Goal: Task Accomplishment & Management: Use online tool/utility

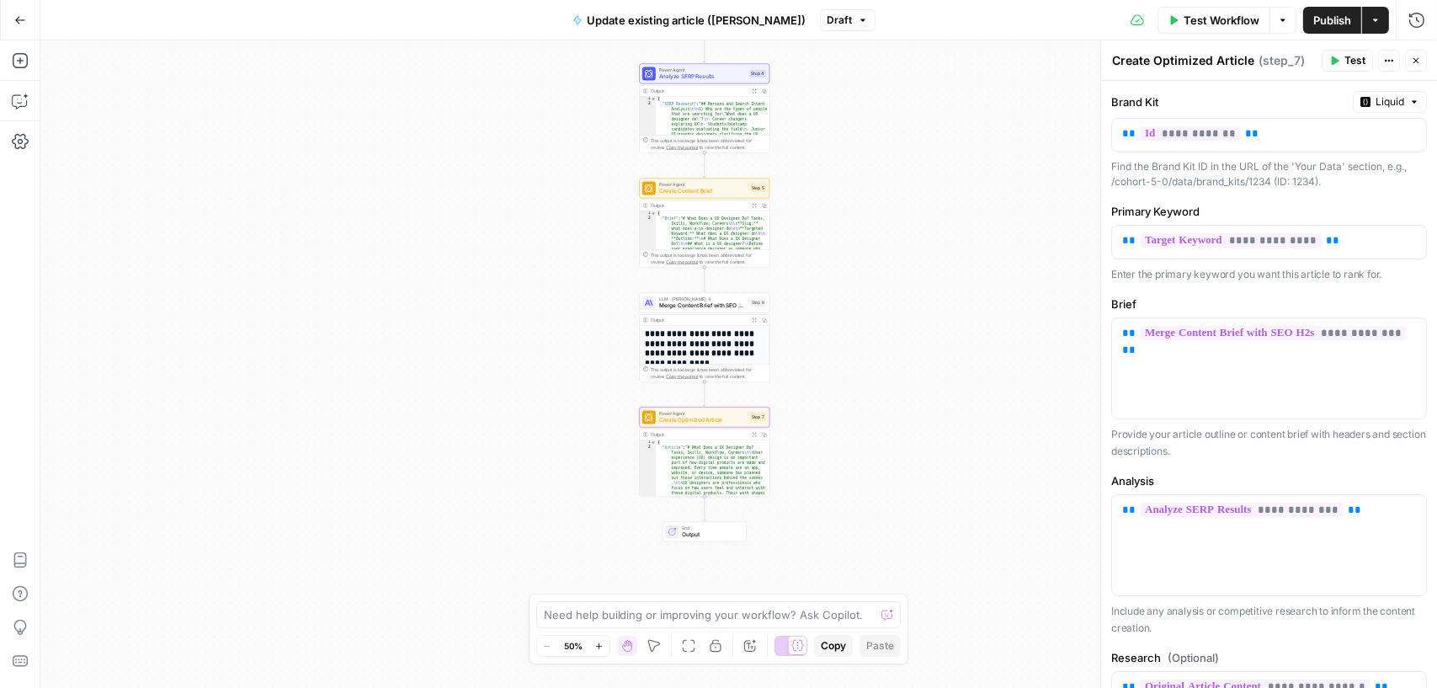
scroll to position [286, 0]
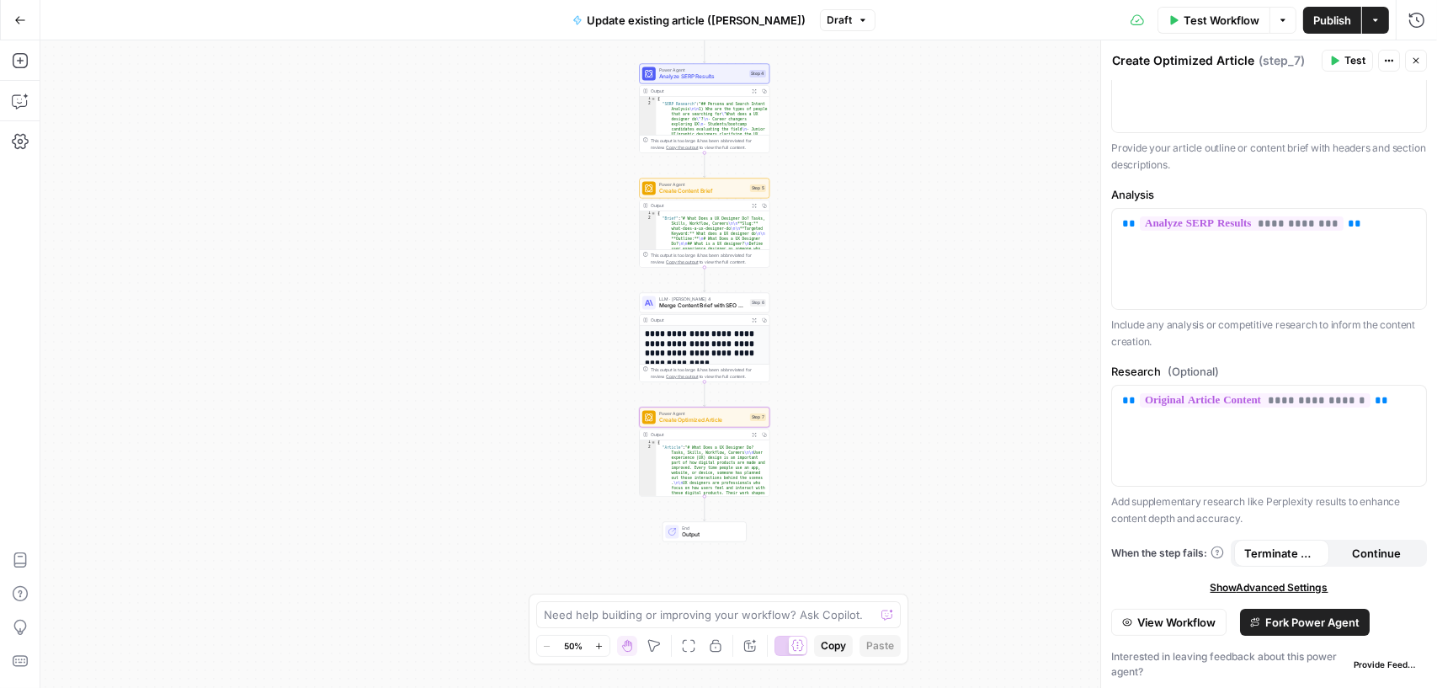
drag, startPoint x: 1418, startPoint y: 57, endPoint x: 1352, endPoint y: 56, distance: 65.7
click at [1418, 57] on icon "button" at bounding box center [1416, 61] width 10 height 10
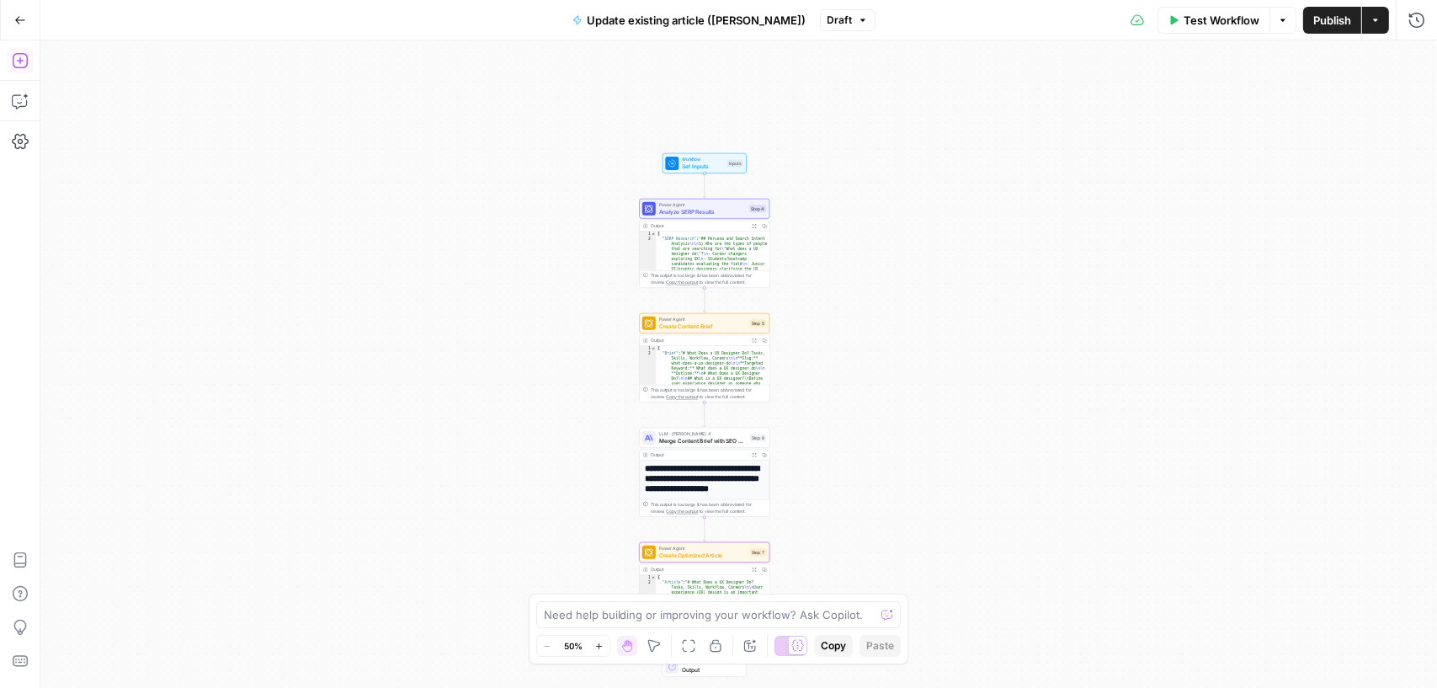
click at [25, 64] on icon "button" at bounding box center [20, 60] width 17 height 17
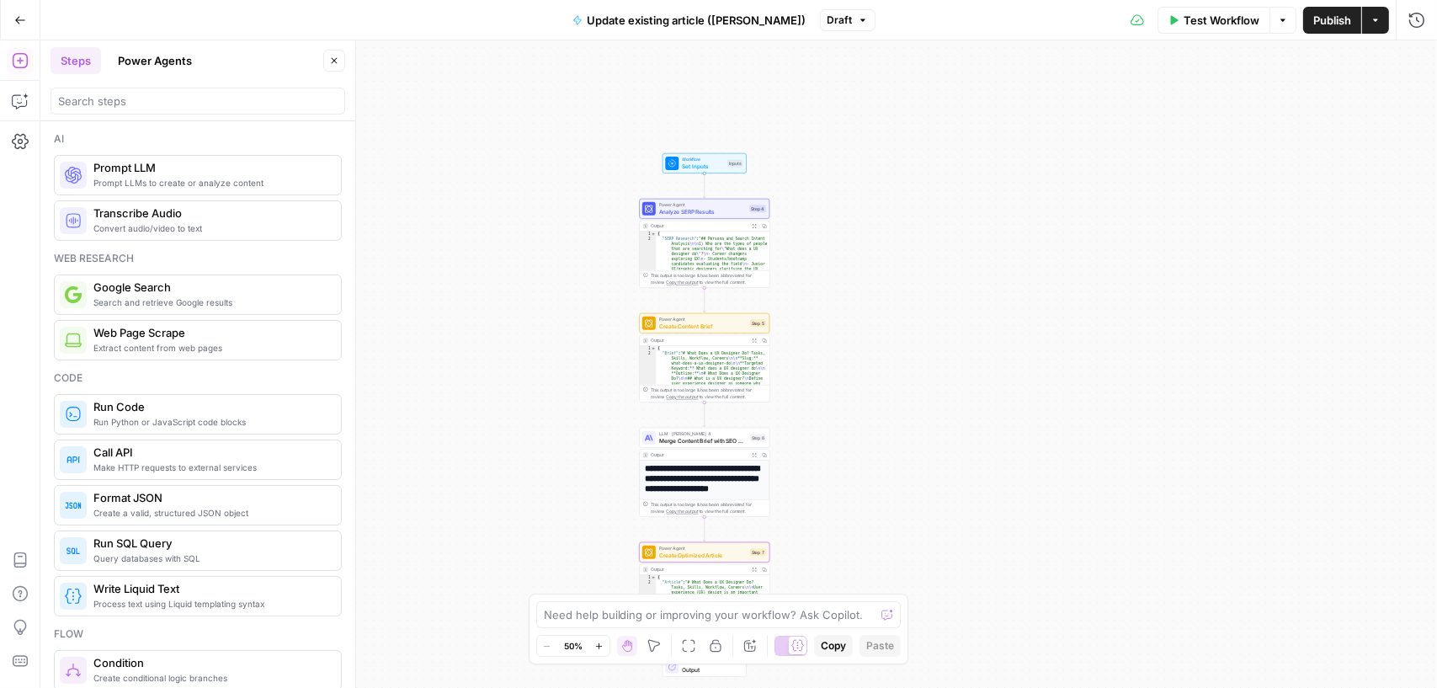
click at [191, 176] on span "Prompt LLMs to create or analyze content" at bounding box center [210, 182] width 234 height 13
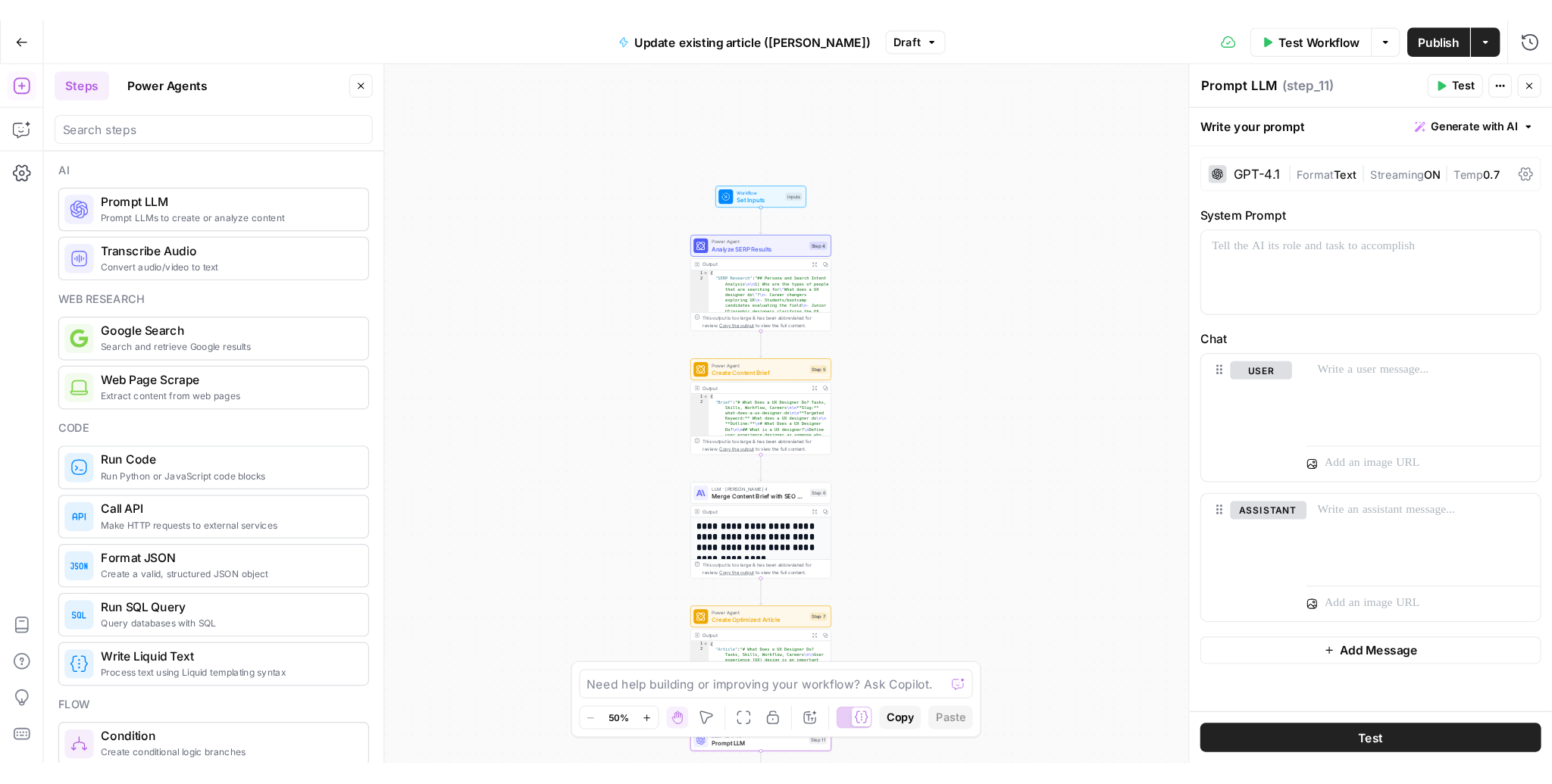
scroll to position [3, 0]
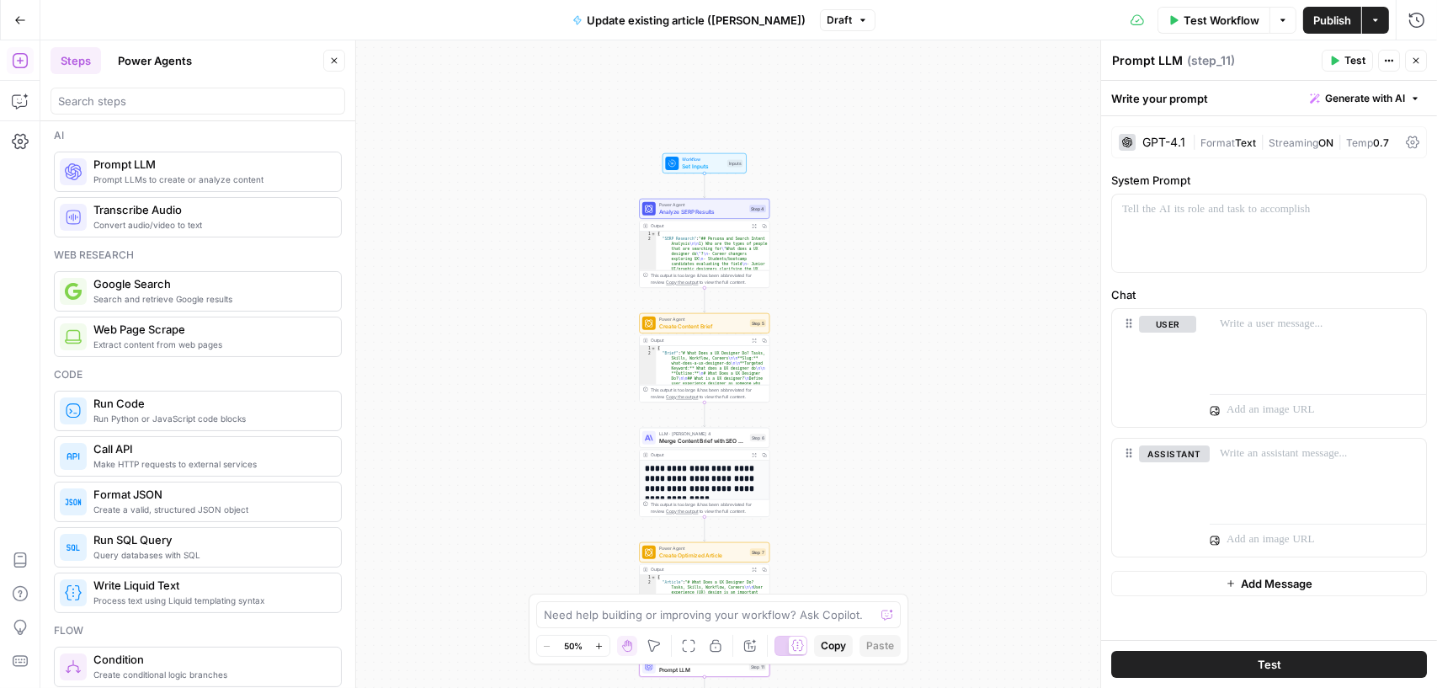
click at [1420, 62] on icon "button" at bounding box center [1416, 61] width 10 height 10
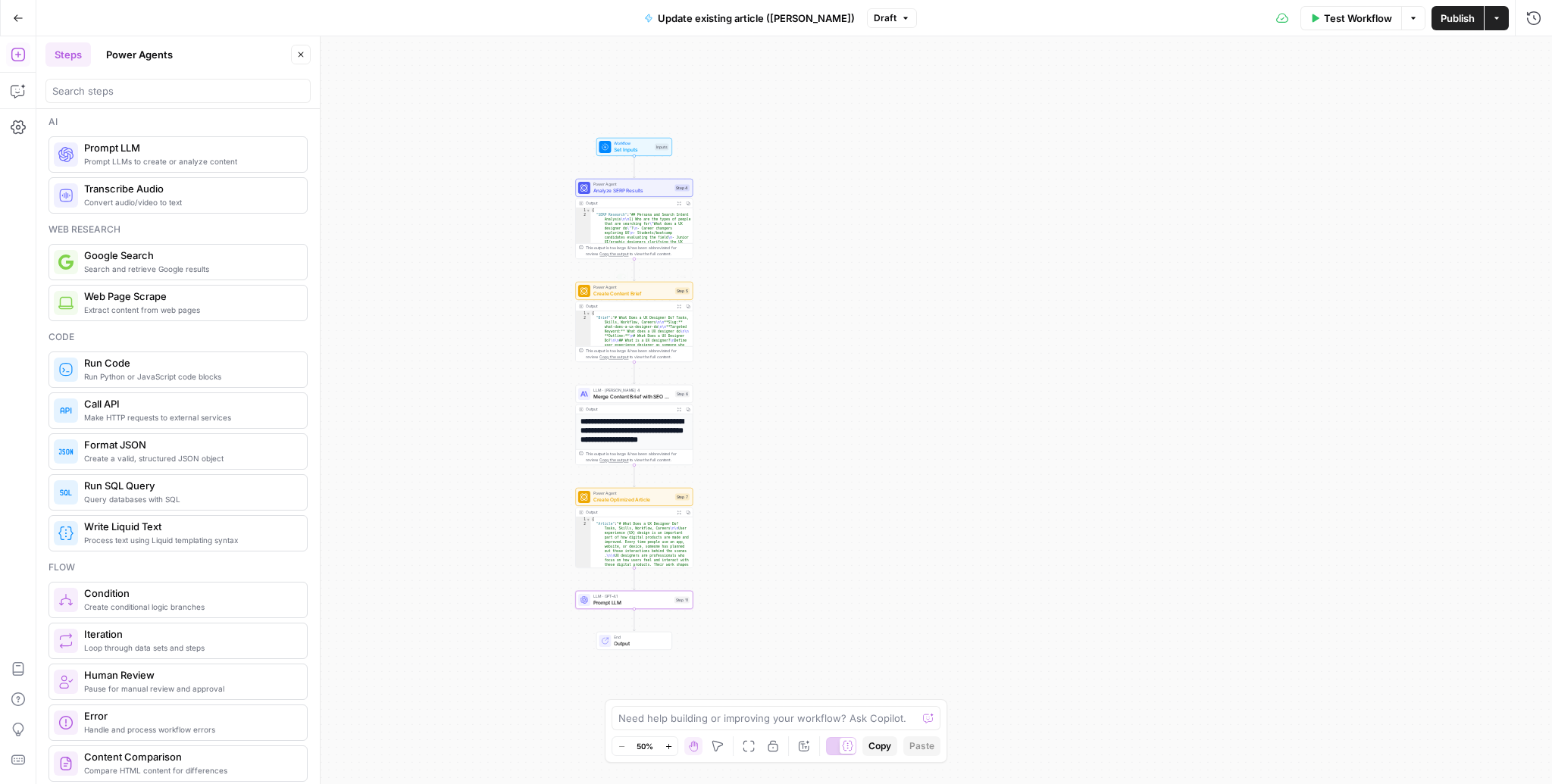
click at [494, 273] on div "Workflow Set Inputs Inputs Power Agent Analyze SERP Results Step 4 Output Expan…" at bounding box center [794, 410] width 1516 height 748
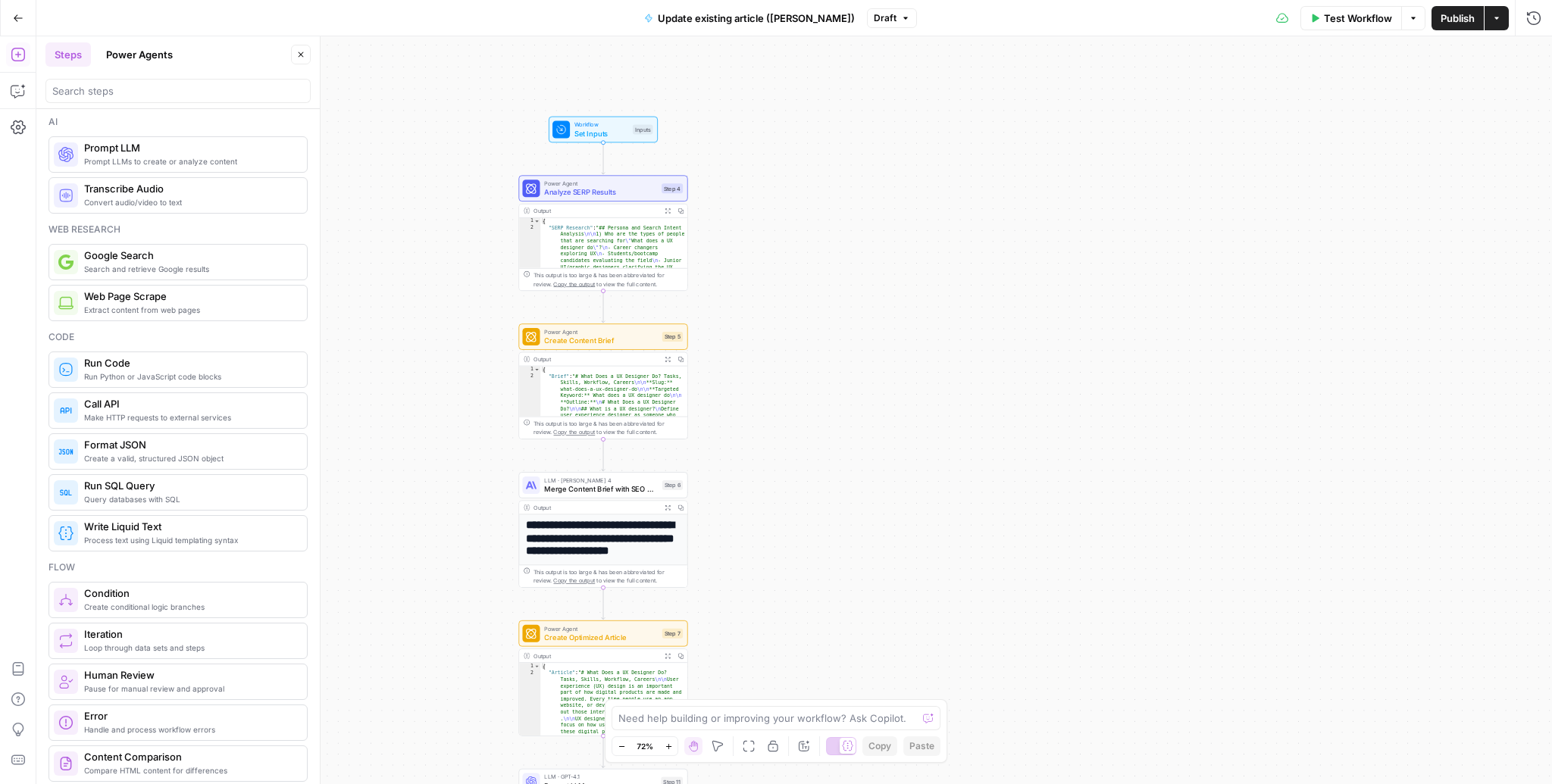
drag, startPoint x: 766, startPoint y: 172, endPoint x: 812, endPoint y: 265, distance: 103.8
click at [812, 265] on div "Workflow Set Inputs Inputs Power Agent Analyze SERP Results Step 4 Output Expan…" at bounding box center [794, 410] width 1516 height 748
click at [607, 130] on span "Set Inputs" at bounding box center [608, 131] width 54 height 11
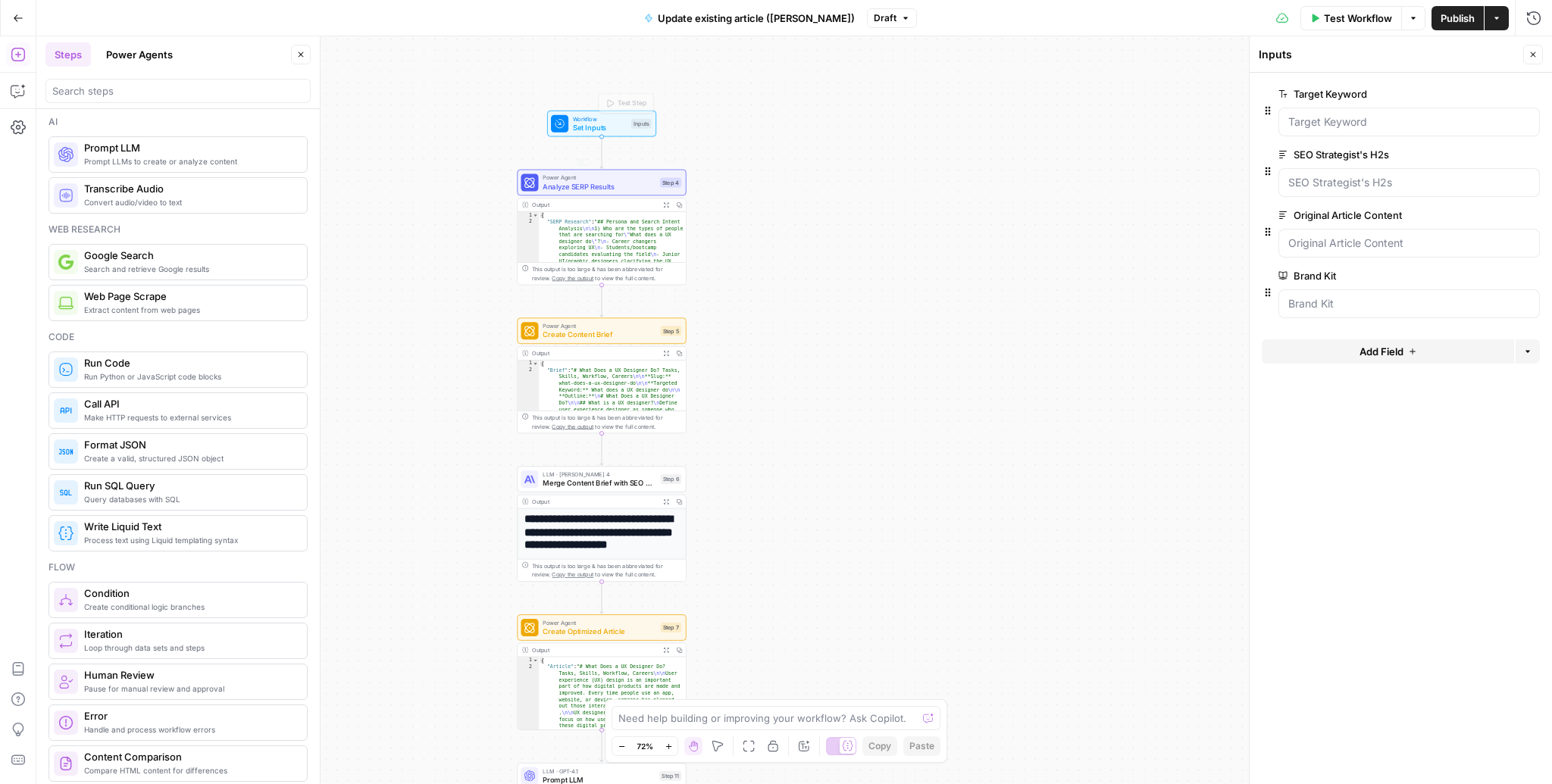
click at [795, 281] on div "Workflow Set Inputs Inputs Test Step Power Agent Analyze SERP Results Step 4 Co…" at bounding box center [794, 410] width 1516 height 748
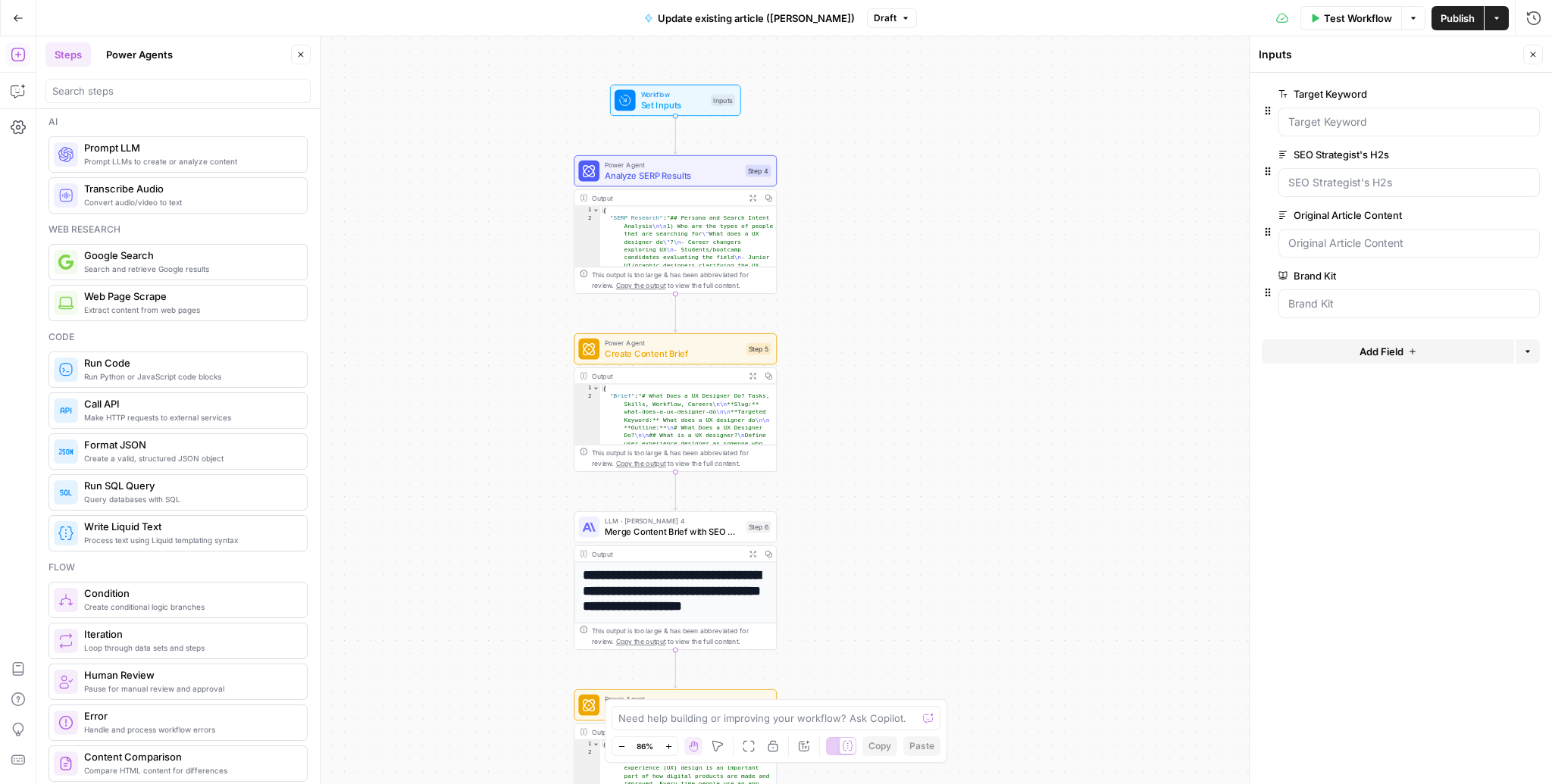
drag, startPoint x: 796, startPoint y: 346, endPoint x: 868, endPoint y: 367, distance: 75.0
click at [868, 367] on div "Workflow Set Inputs Inputs Power Agent Analyze SERP Results Step 4 Output Expan…" at bounding box center [794, 410] width 1516 height 748
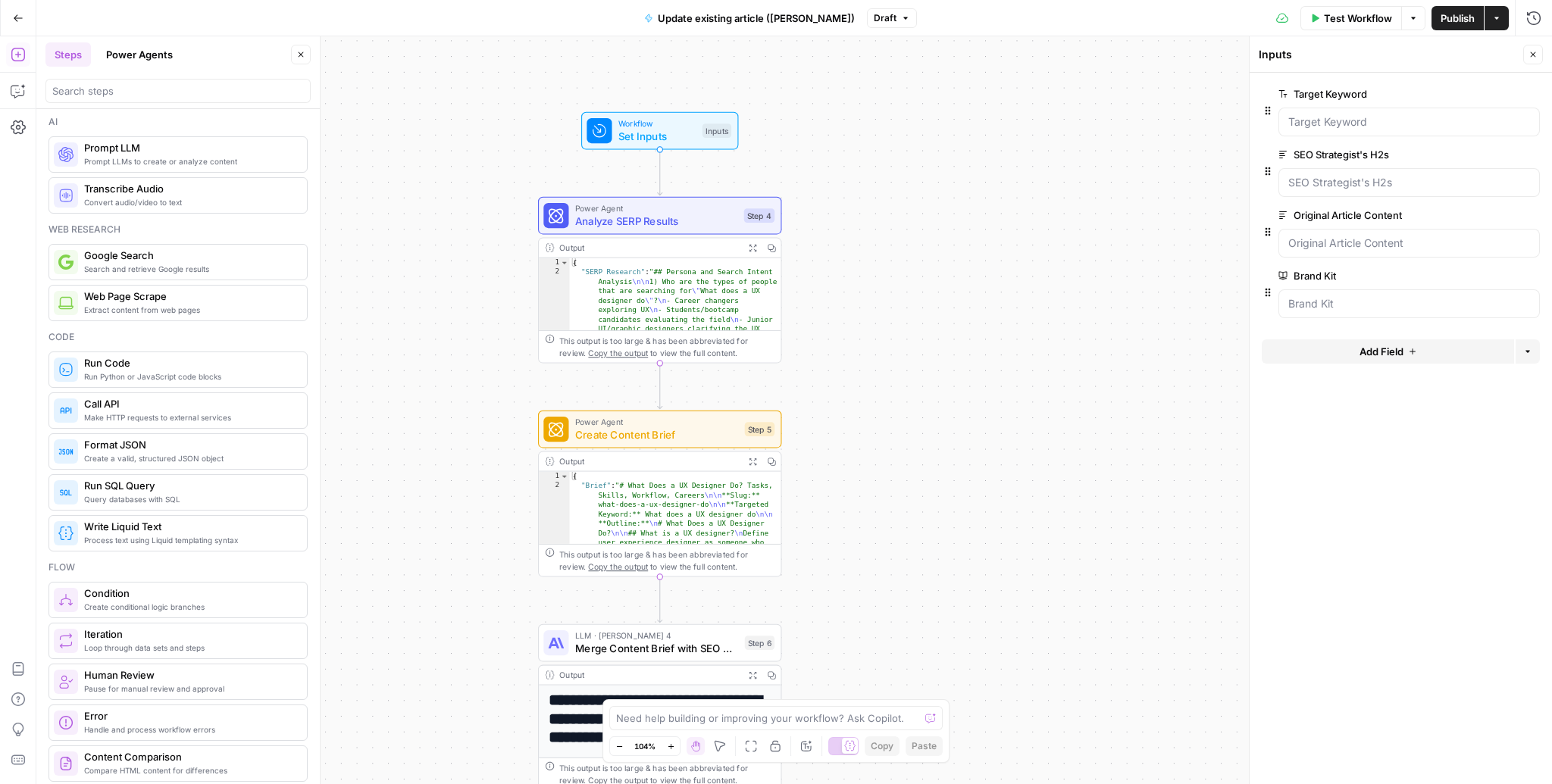
drag, startPoint x: 474, startPoint y: 209, endPoint x: 483, endPoint y: 304, distance: 95.4
click at [483, 304] on div "Workflow Set Inputs Inputs Power Agent Analyze SERP Results Step 4 Output Expan…" at bounding box center [794, 410] width 1516 height 748
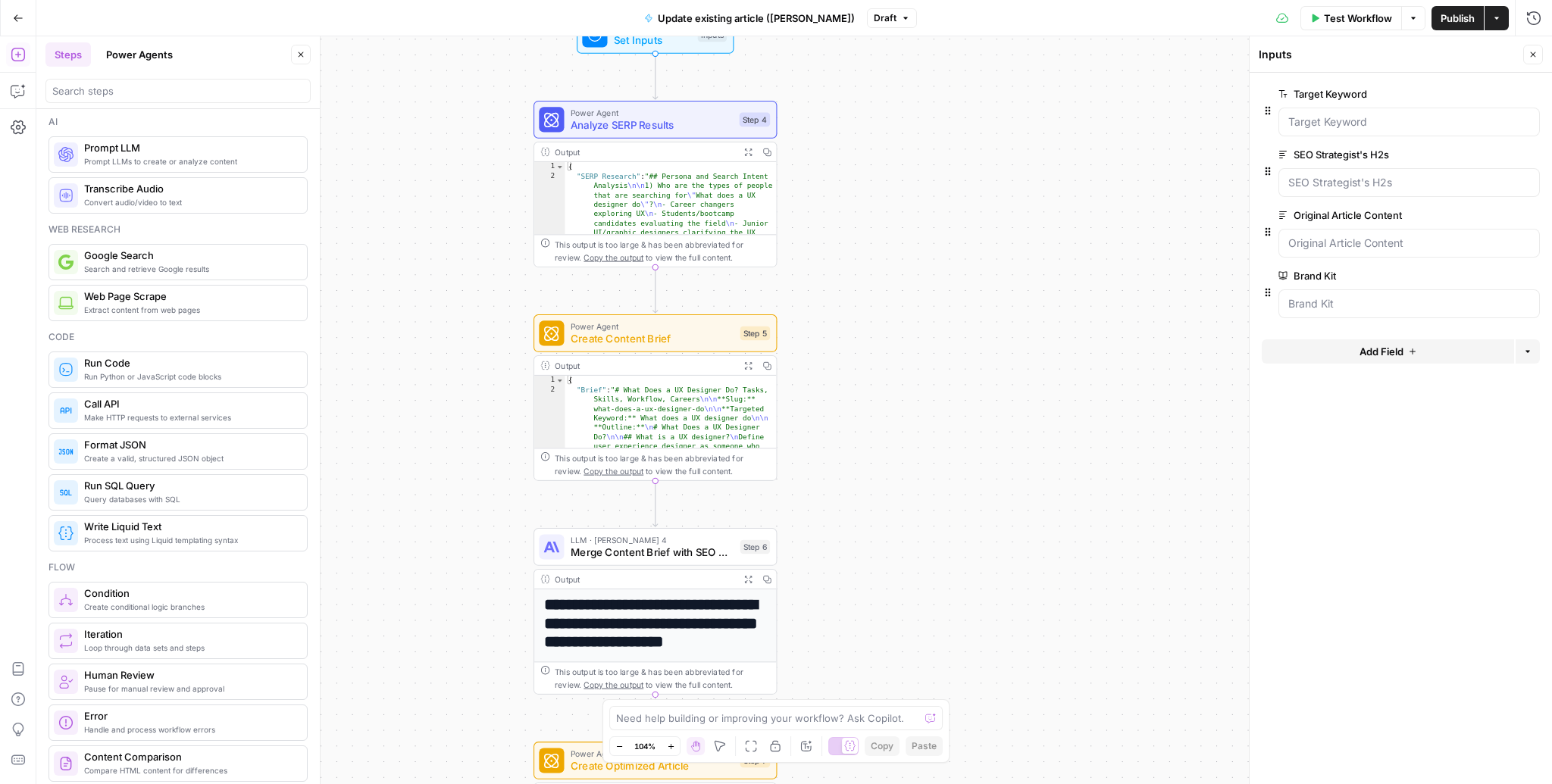
drag, startPoint x: 914, startPoint y: 484, endPoint x: 909, endPoint y: 388, distance: 96.1
click at [909, 388] on div "Workflow Set Inputs Inputs Power Agent Analyze SERP Results Step 4 Output Expan…" at bounding box center [794, 410] width 1516 height 748
click at [621, 341] on span "Create Content Brief" at bounding box center [653, 340] width 164 height 16
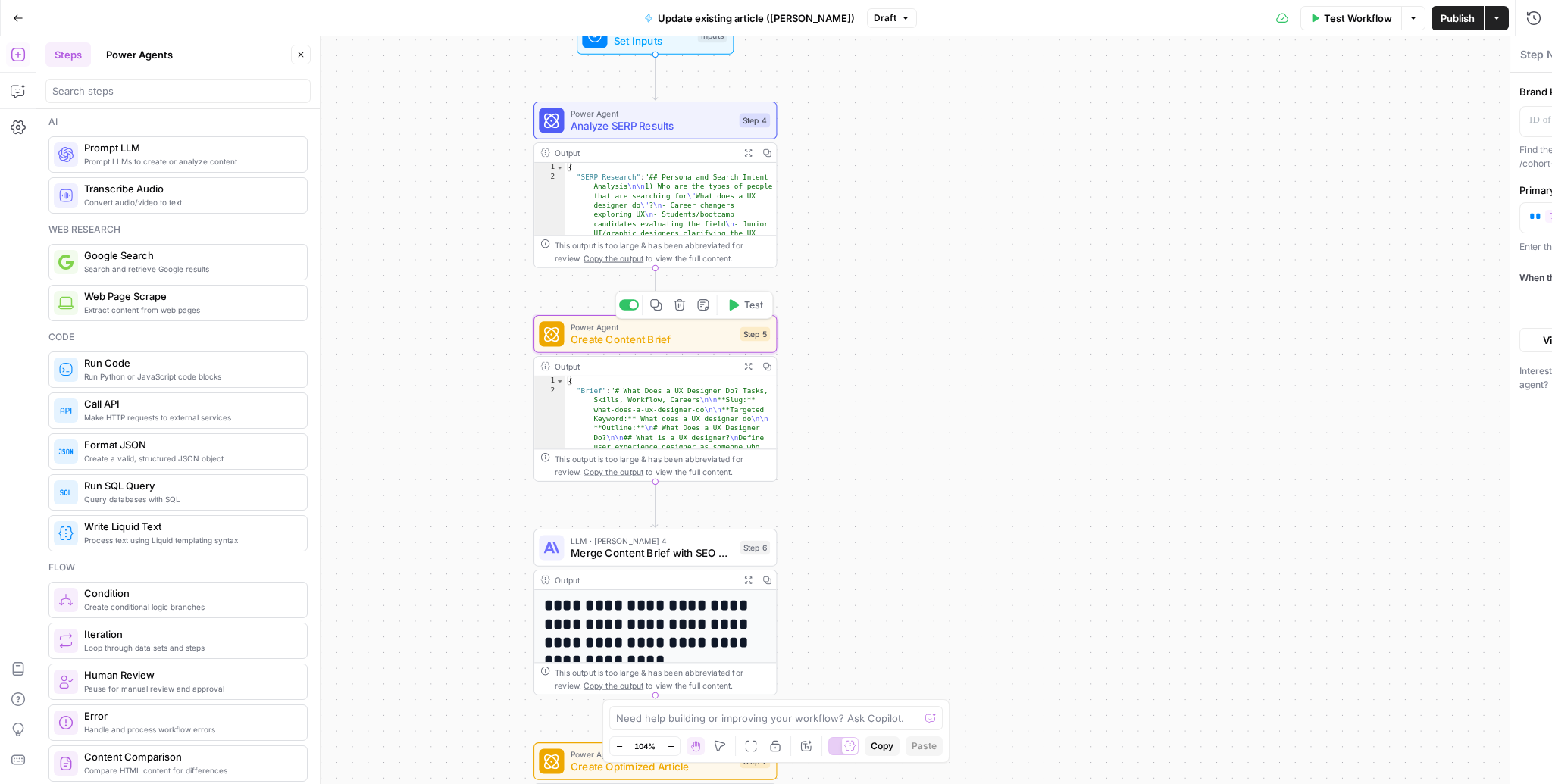
type textarea "Create Content Brief"
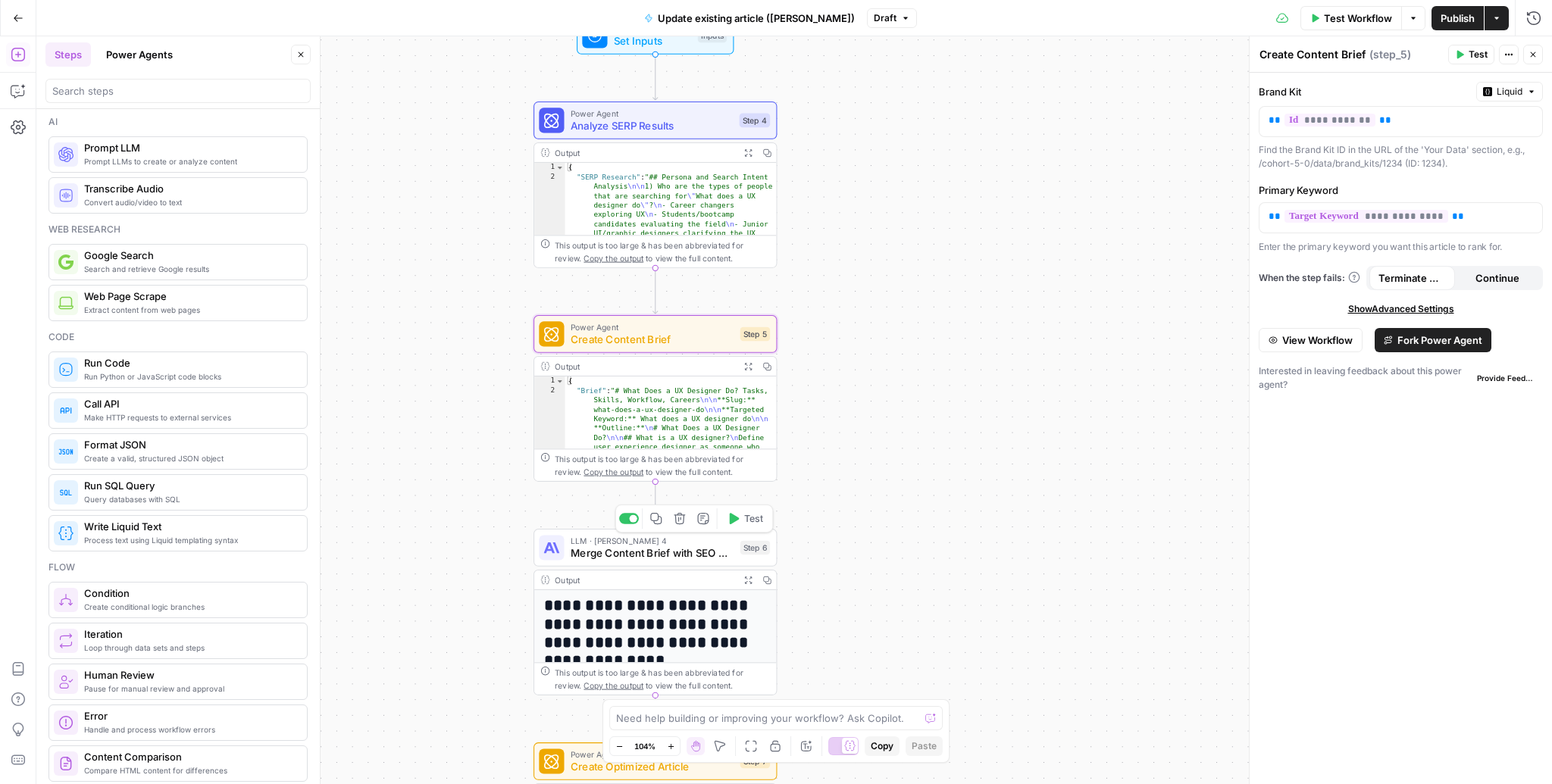
click at [686, 553] on span "Merge Content Brief with SEO H2s" at bounding box center [653, 554] width 164 height 16
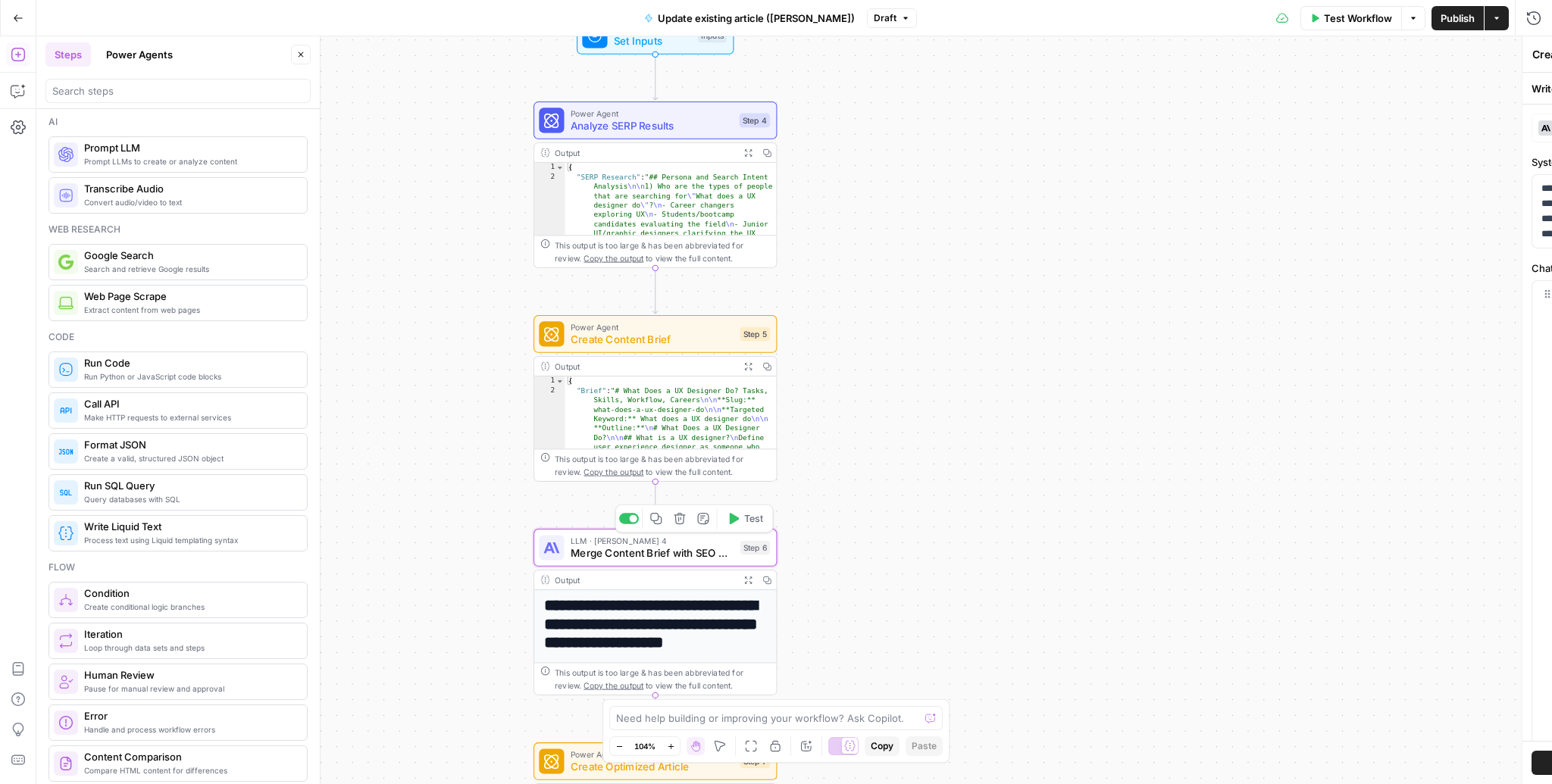
type textarea "Merge Content Brief with SEO H2s"
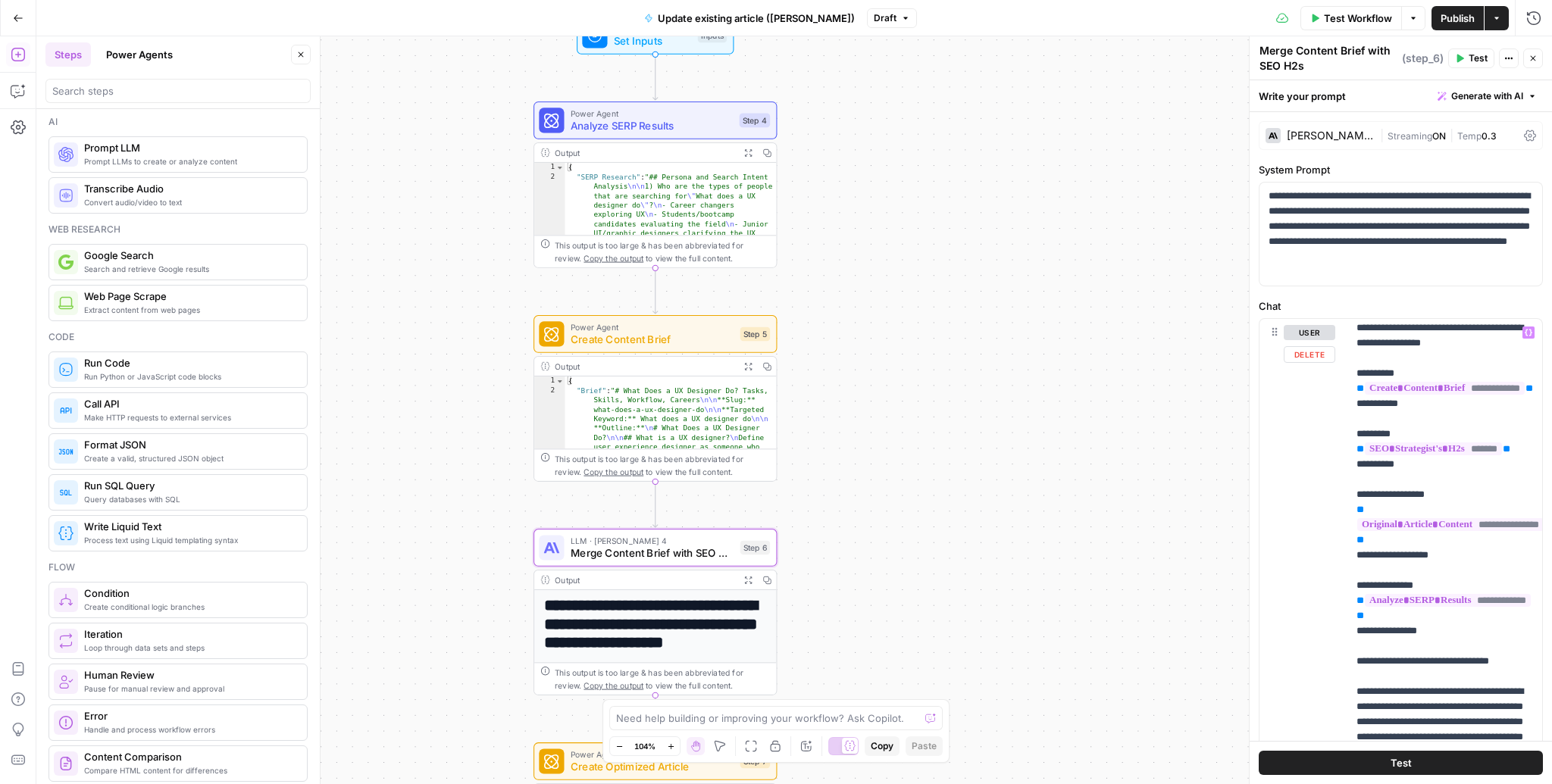
scroll to position [124, 0]
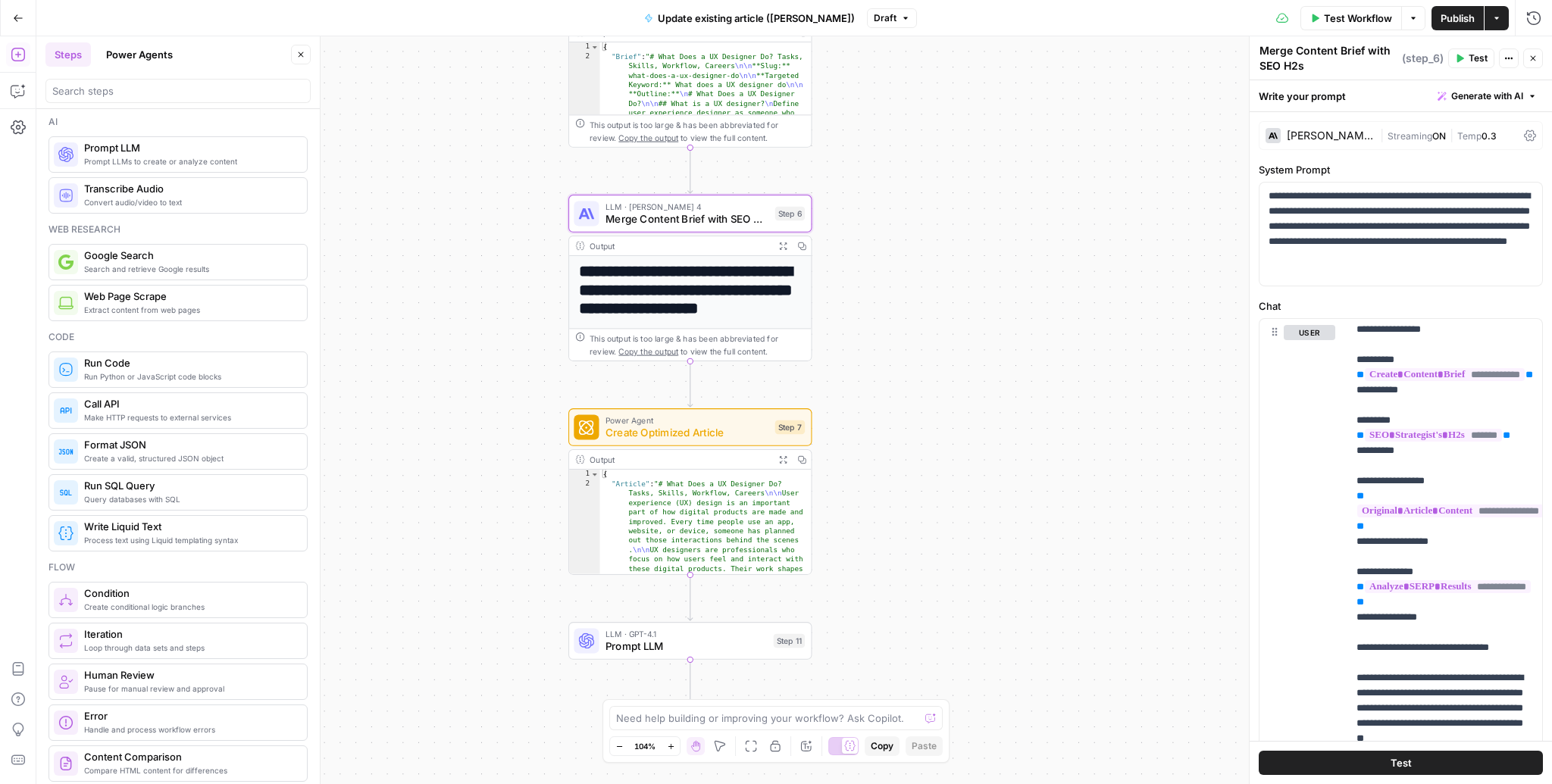
drag, startPoint x: 854, startPoint y: 637, endPoint x: 890, endPoint y: 280, distance: 358.8
click at [890, 280] on div "Workflow Set Inputs Inputs Power Agent Analyze SERP Results Step 4 Output Expan…" at bounding box center [794, 410] width 1516 height 748
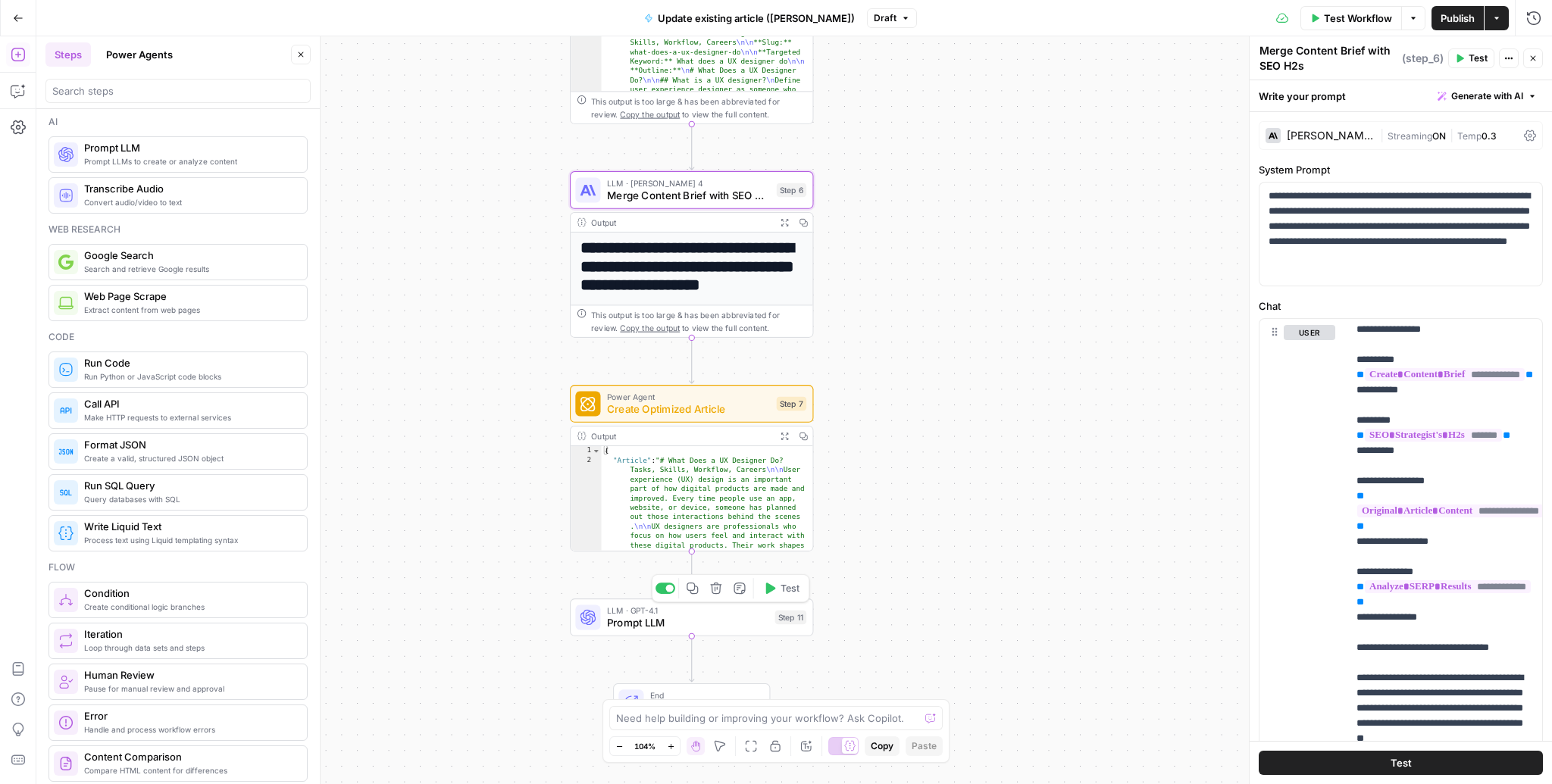
click at [737, 618] on span "Prompt LLM" at bounding box center [688, 624] width 162 height 16
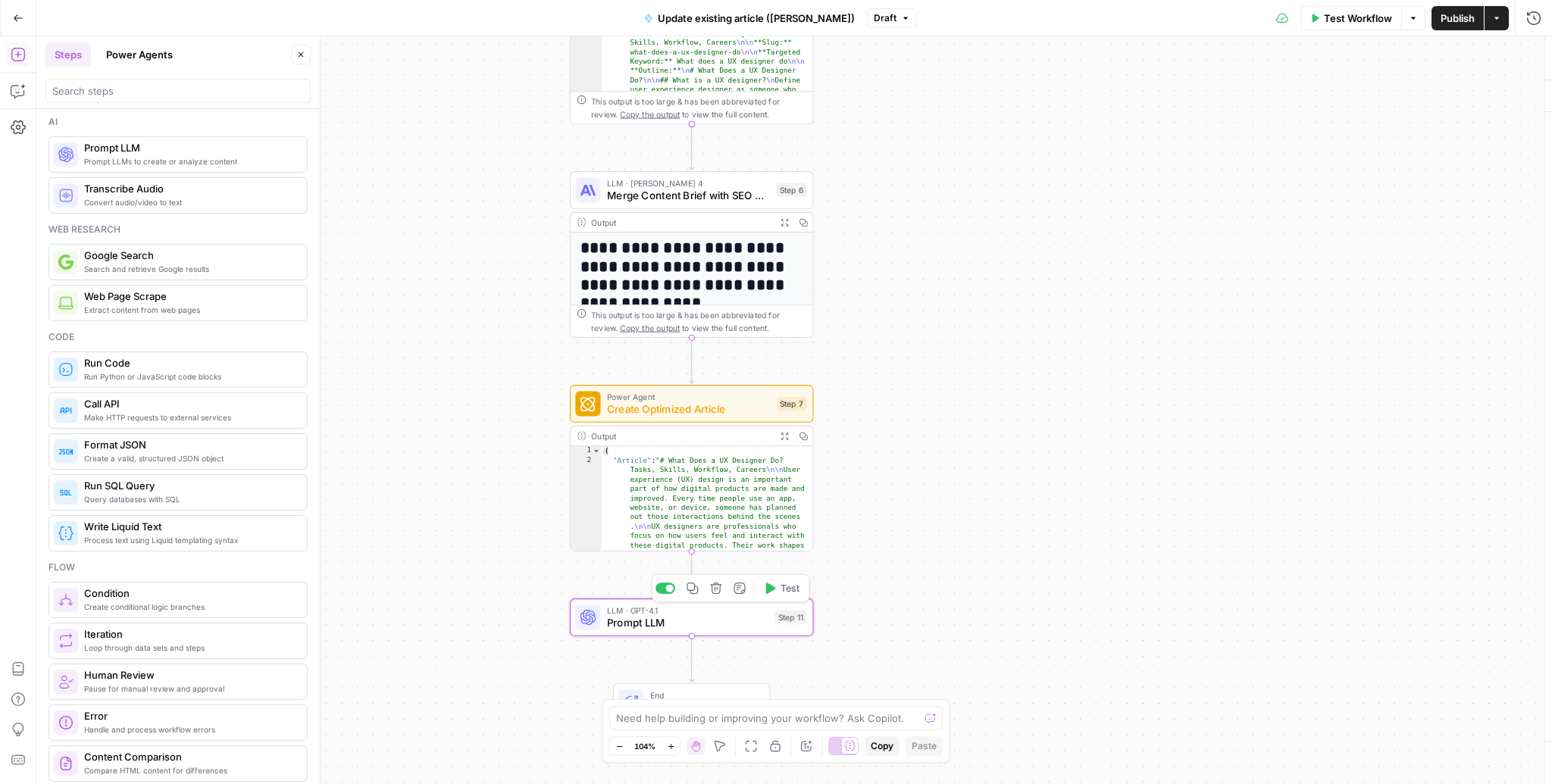
type textarea "Prompt LLM"
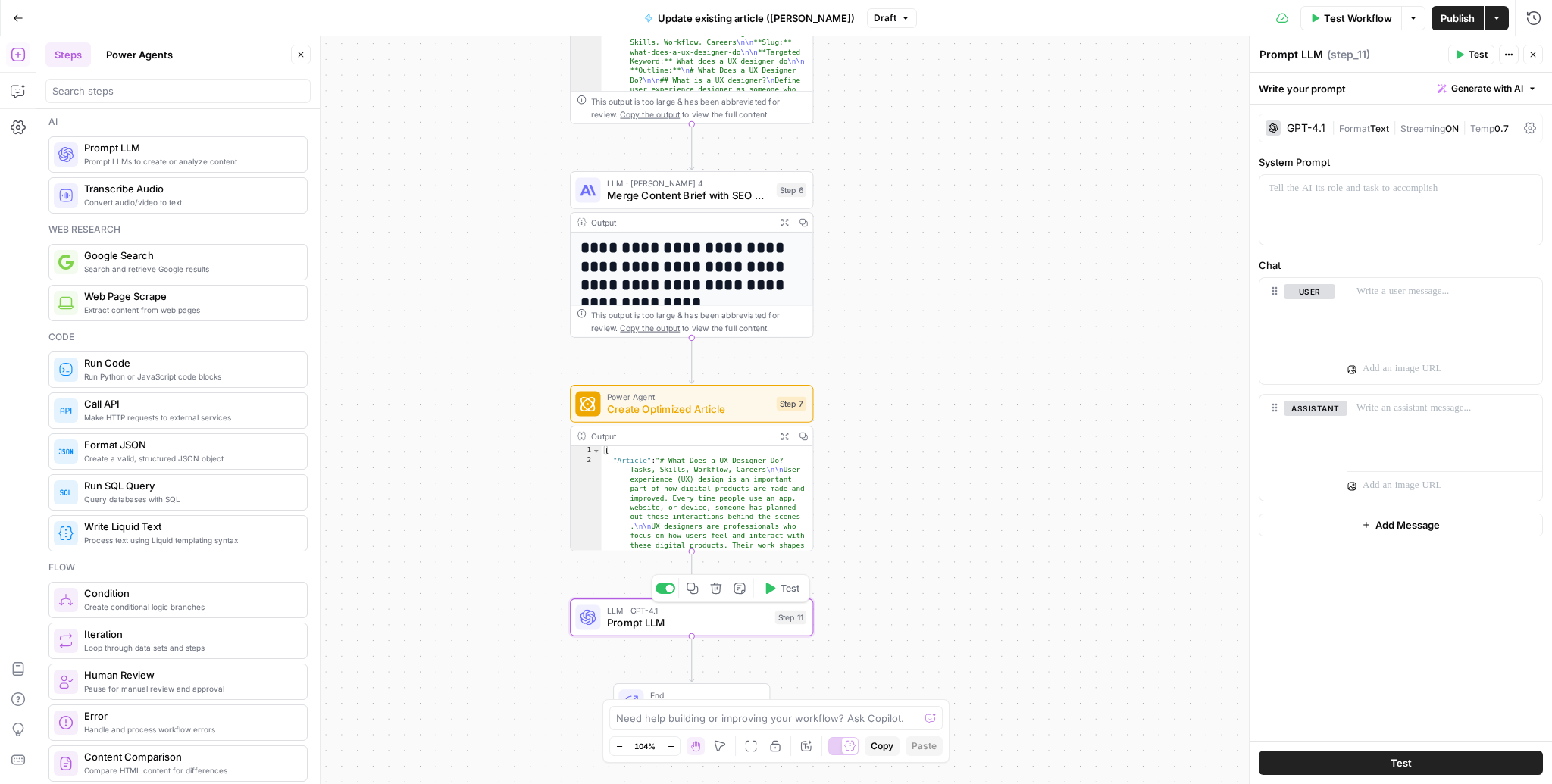
click at [745, 618] on span "Prompt LLM" at bounding box center [688, 624] width 162 height 16
click at [716, 586] on icon "button" at bounding box center [717, 589] width 13 height 13
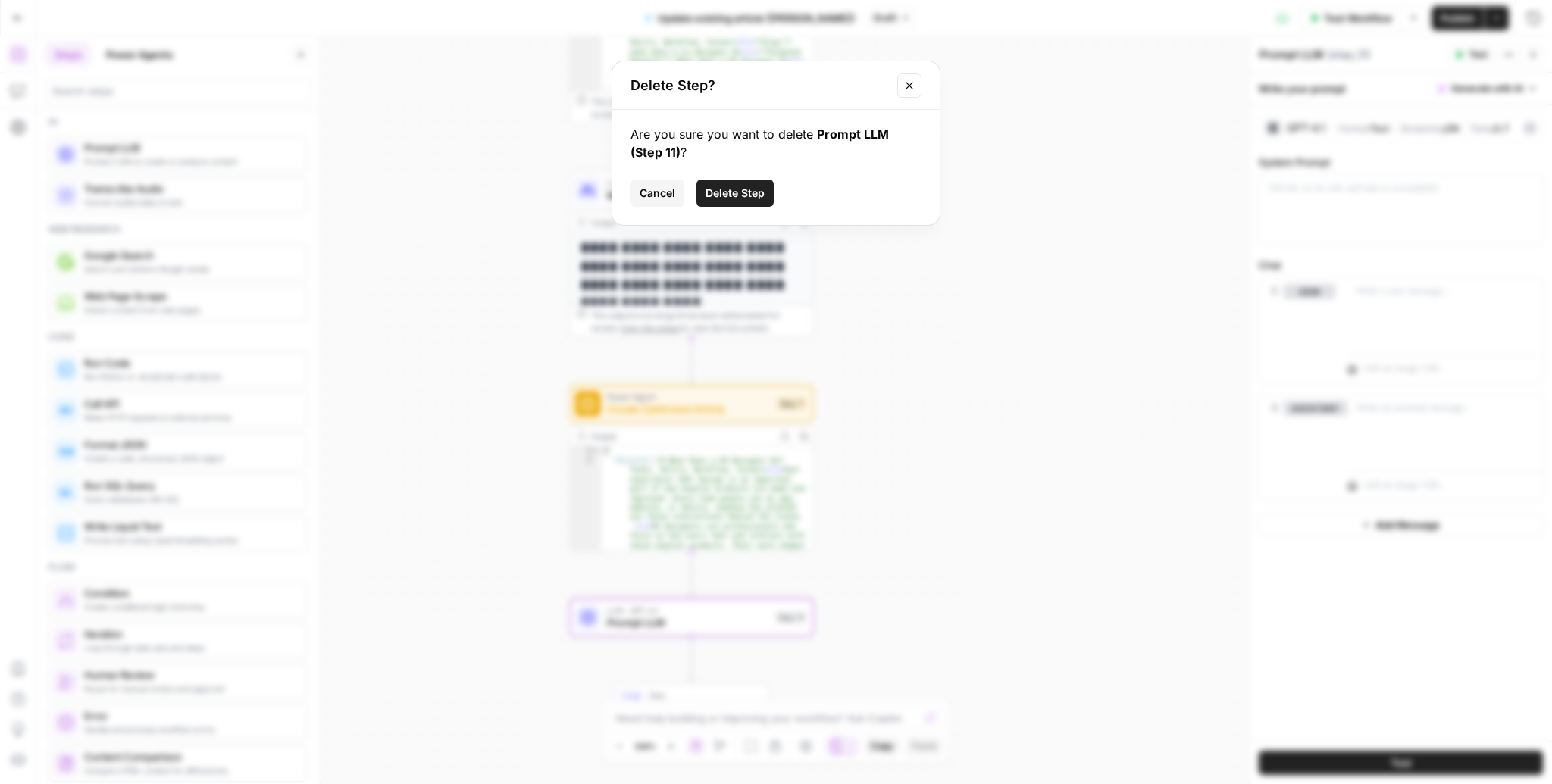
click at [666, 197] on span "Cancel" at bounding box center [658, 193] width 36 height 15
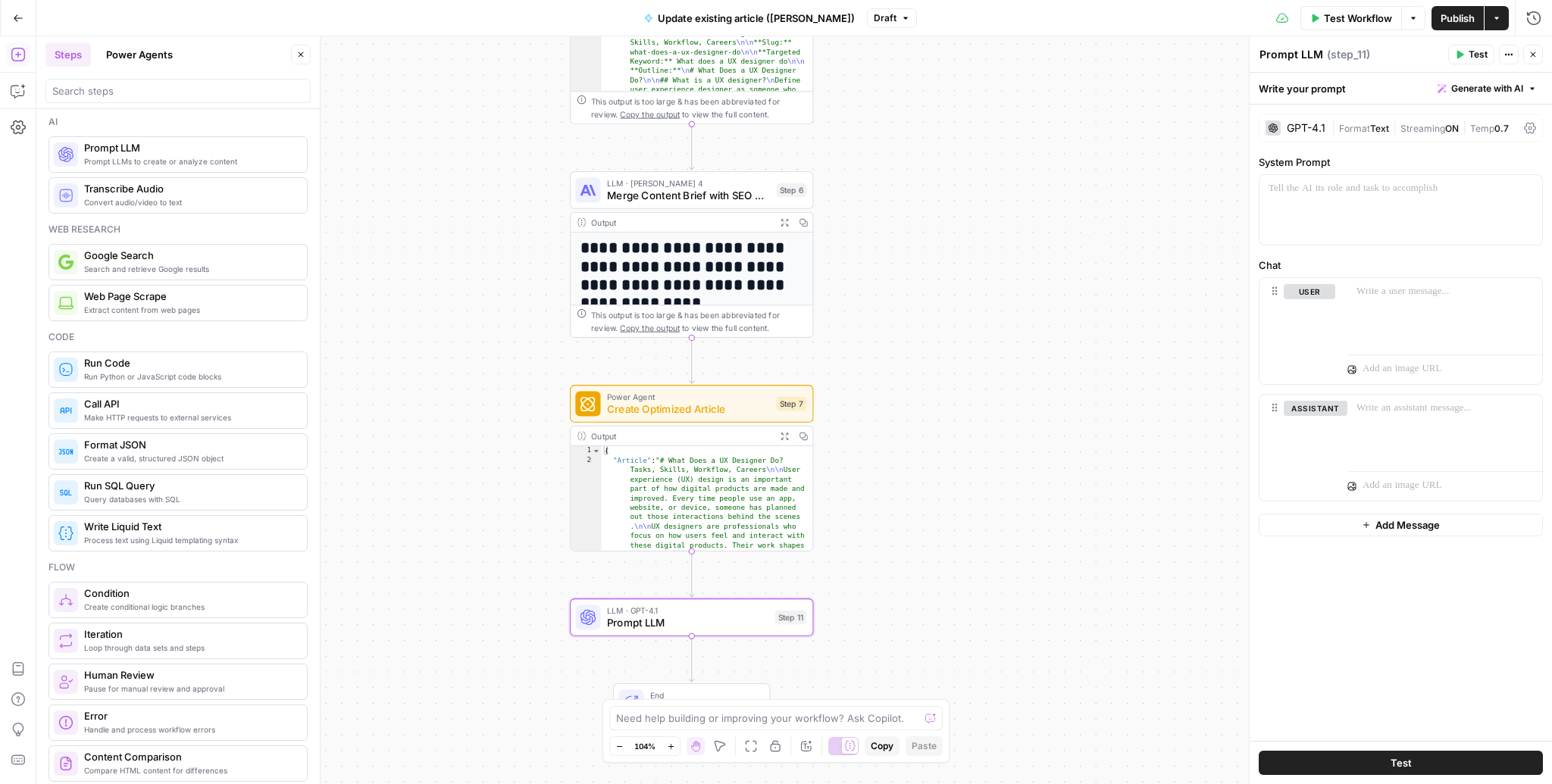
click at [735, 618] on div "Need help building or improving your workflow? Ask Copilot." at bounding box center [776, 718] width 333 height 24
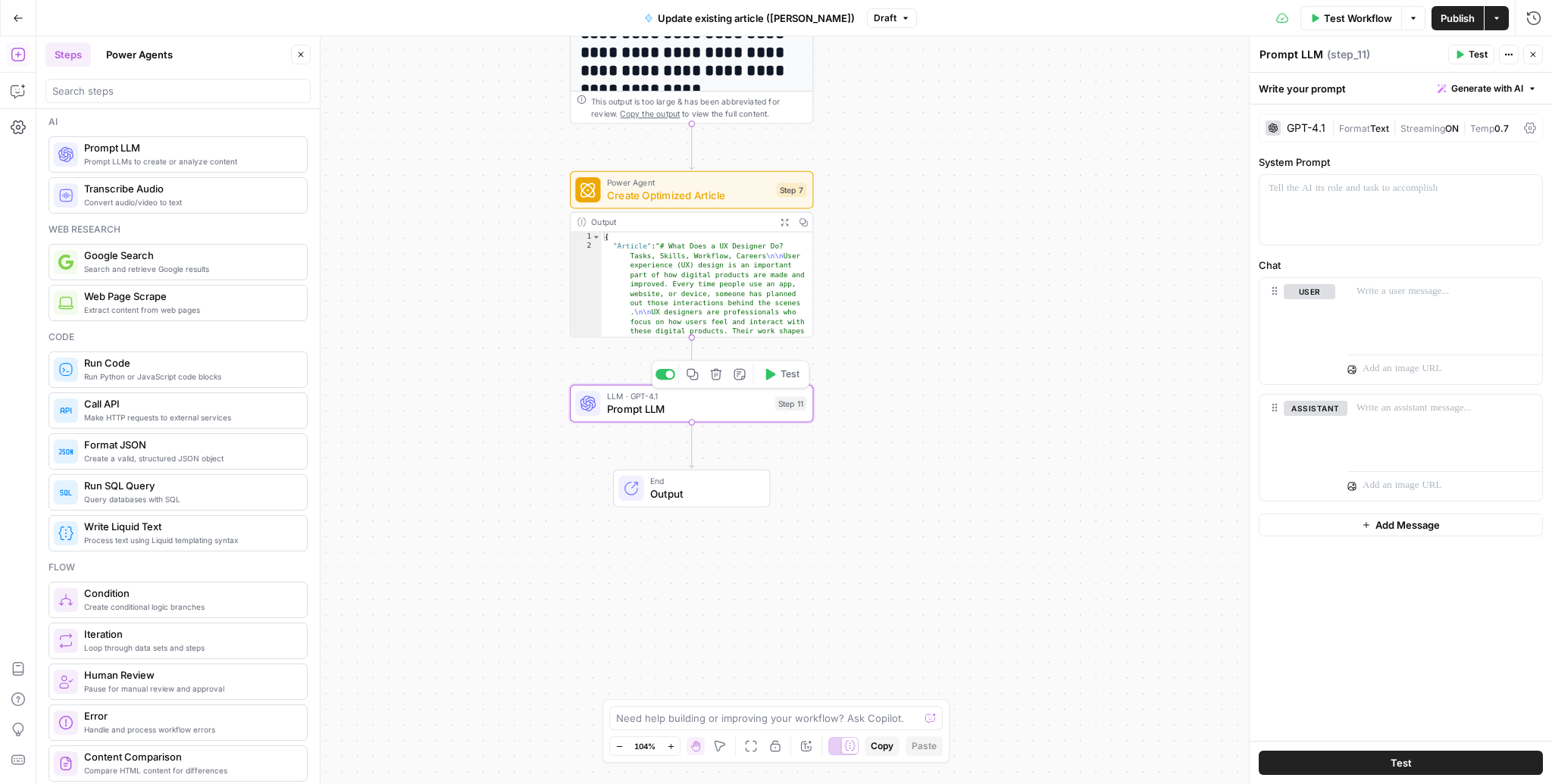
click at [712, 376] on icon "button" at bounding box center [716, 374] width 12 height 12
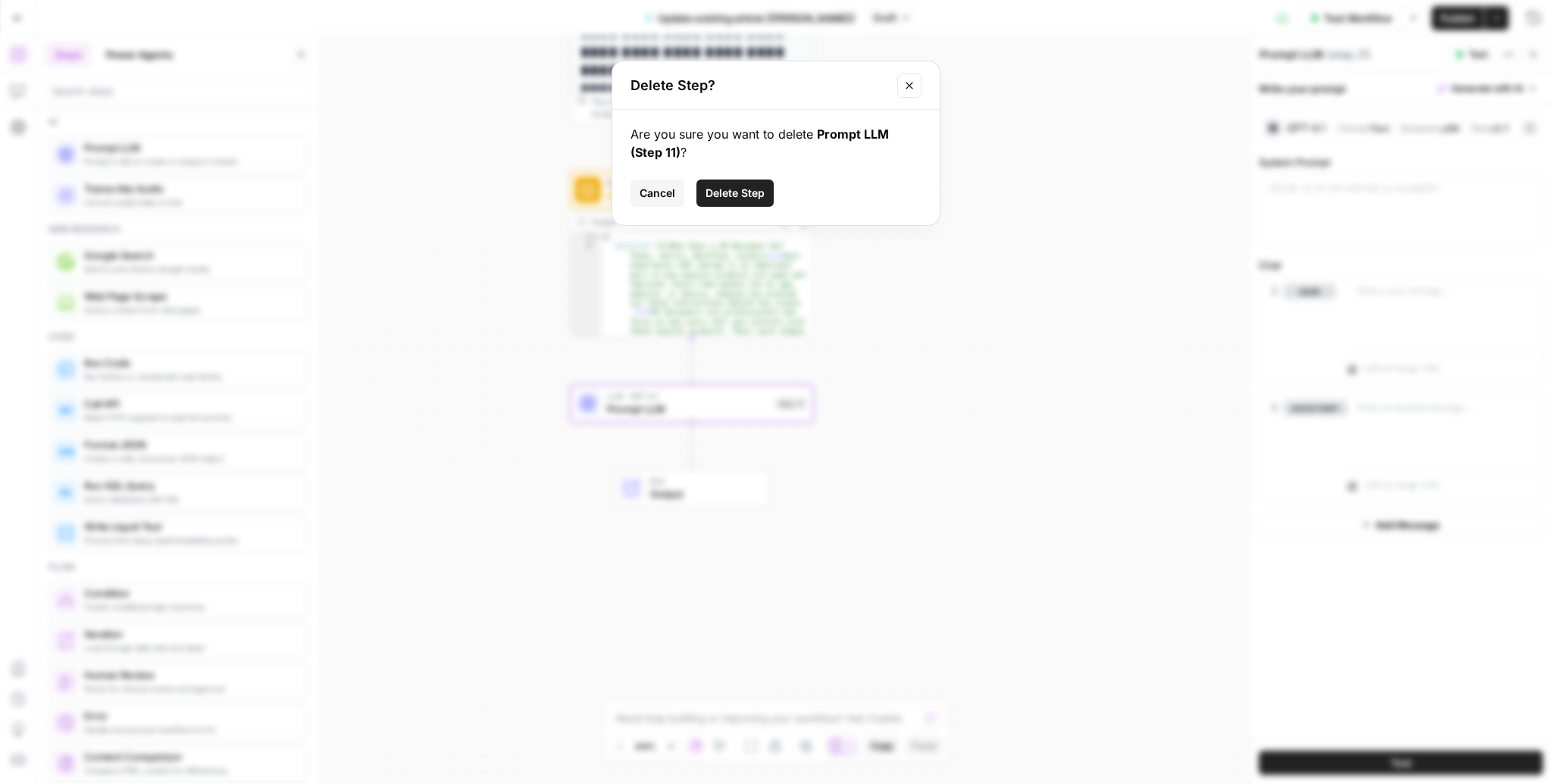
click at [753, 185] on span "Delete Step" at bounding box center [735, 193] width 59 height 15
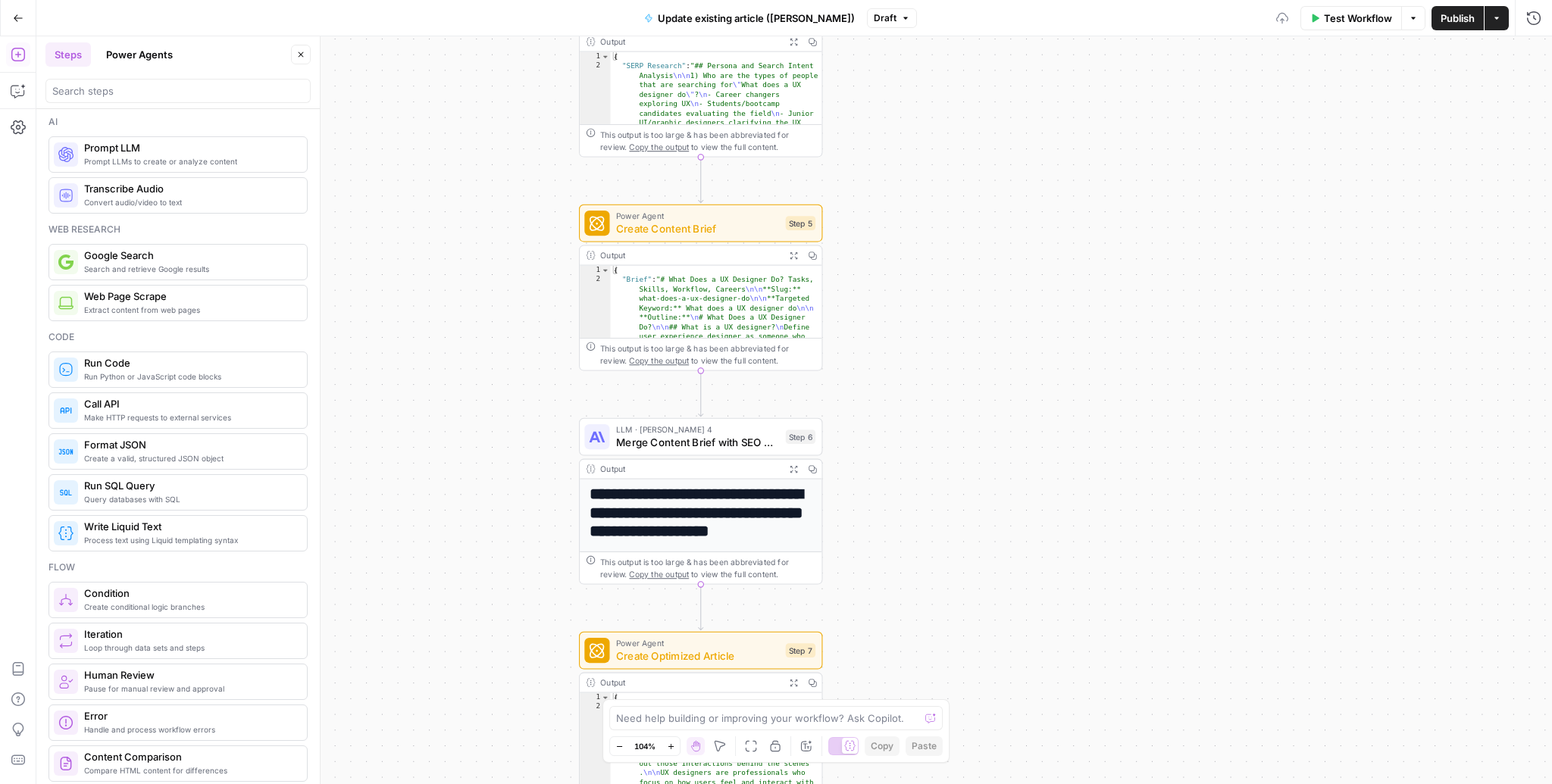
drag, startPoint x: 855, startPoint y: 173, endPoint x: 864, endPoint y: 661, distance: 488.1
click at [864, 618] on div "Workflow Set Inputs Inputs Power Agent Analyze SERP Results Step 4 Output Expan…" at bounding box center [794, 410] width 1516 height 748
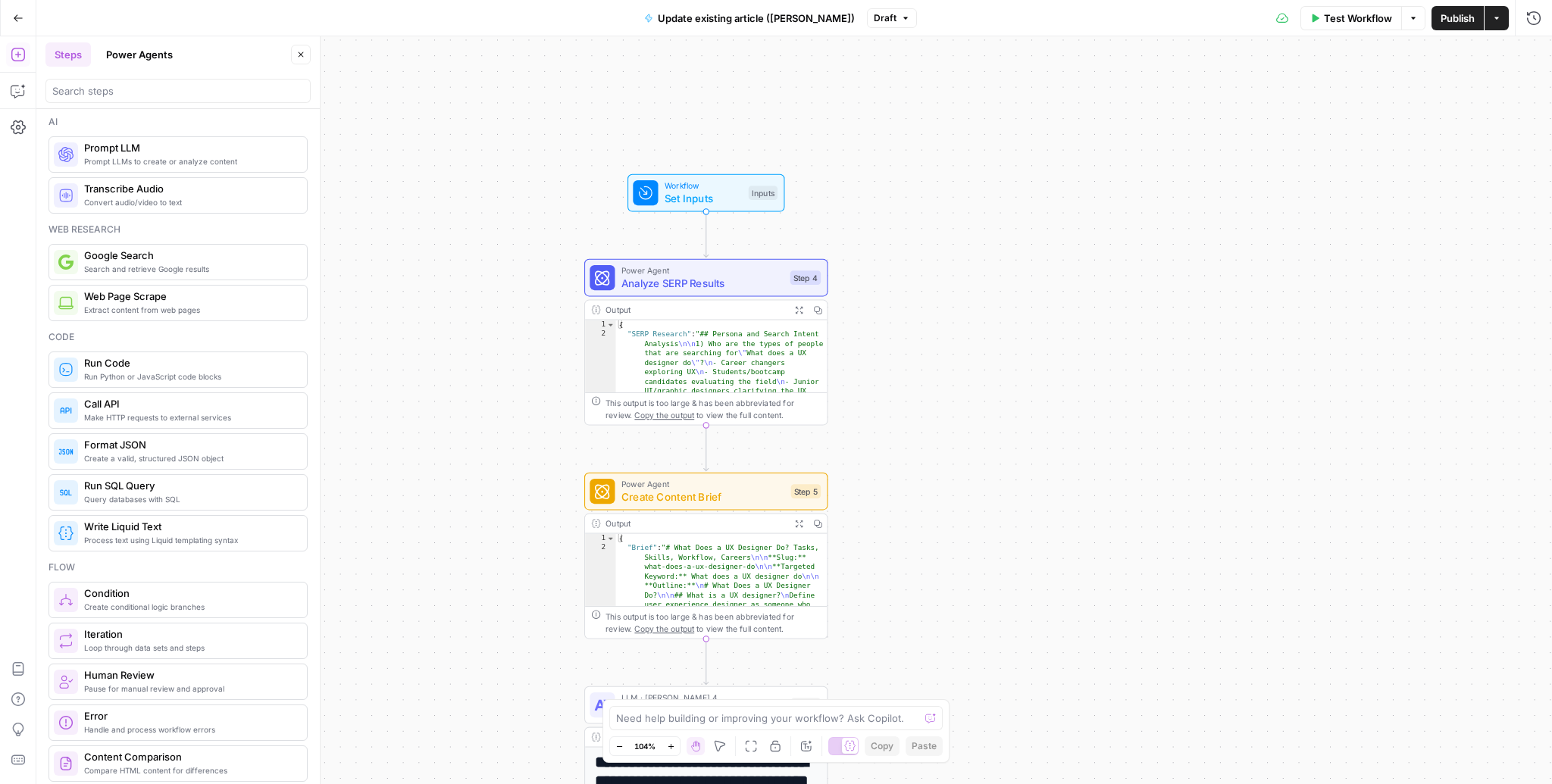
drag, startPoint x: 880, startPoint y: 402, endPoint x: 881, endPoint y: 587, distance: 185.0
click at [885, 606] on div "Workflow Set Inputs Inputs Power Agent Analyze SERP Results Step 4 Output Expan…" at bounding box center [794, 410] width 1516 height 748
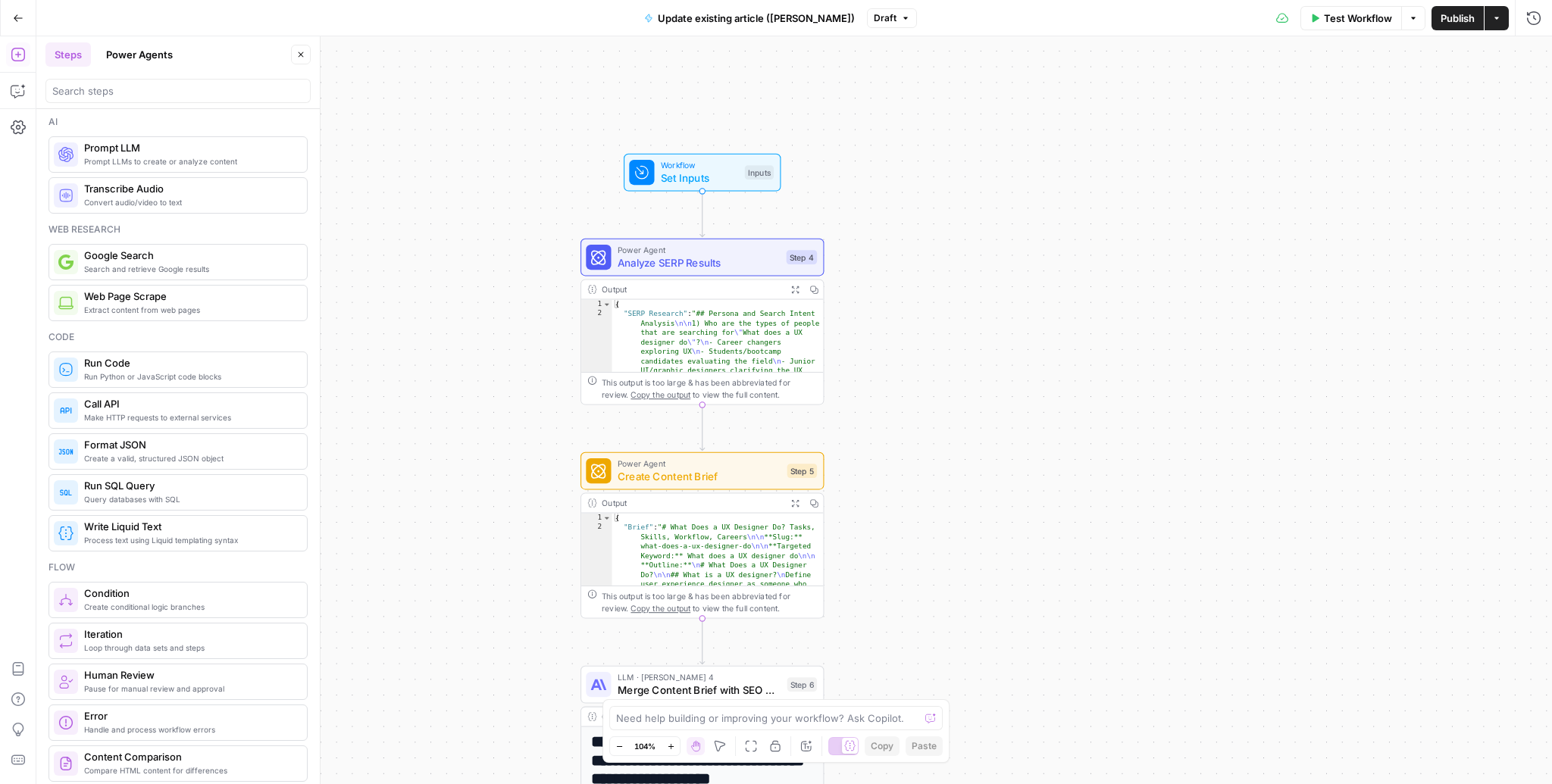
drag, startPoint x: 862, startPoint y: 448, endPoint x: 853, endPoint y: 388, distance: 60.7
click at [857, 390] on div "Workflow Set Inputs Inputs Power Agent Analyze SERP Results Step 4 Output Expan…" at bounding box center [794, 410] width 1516 height 748
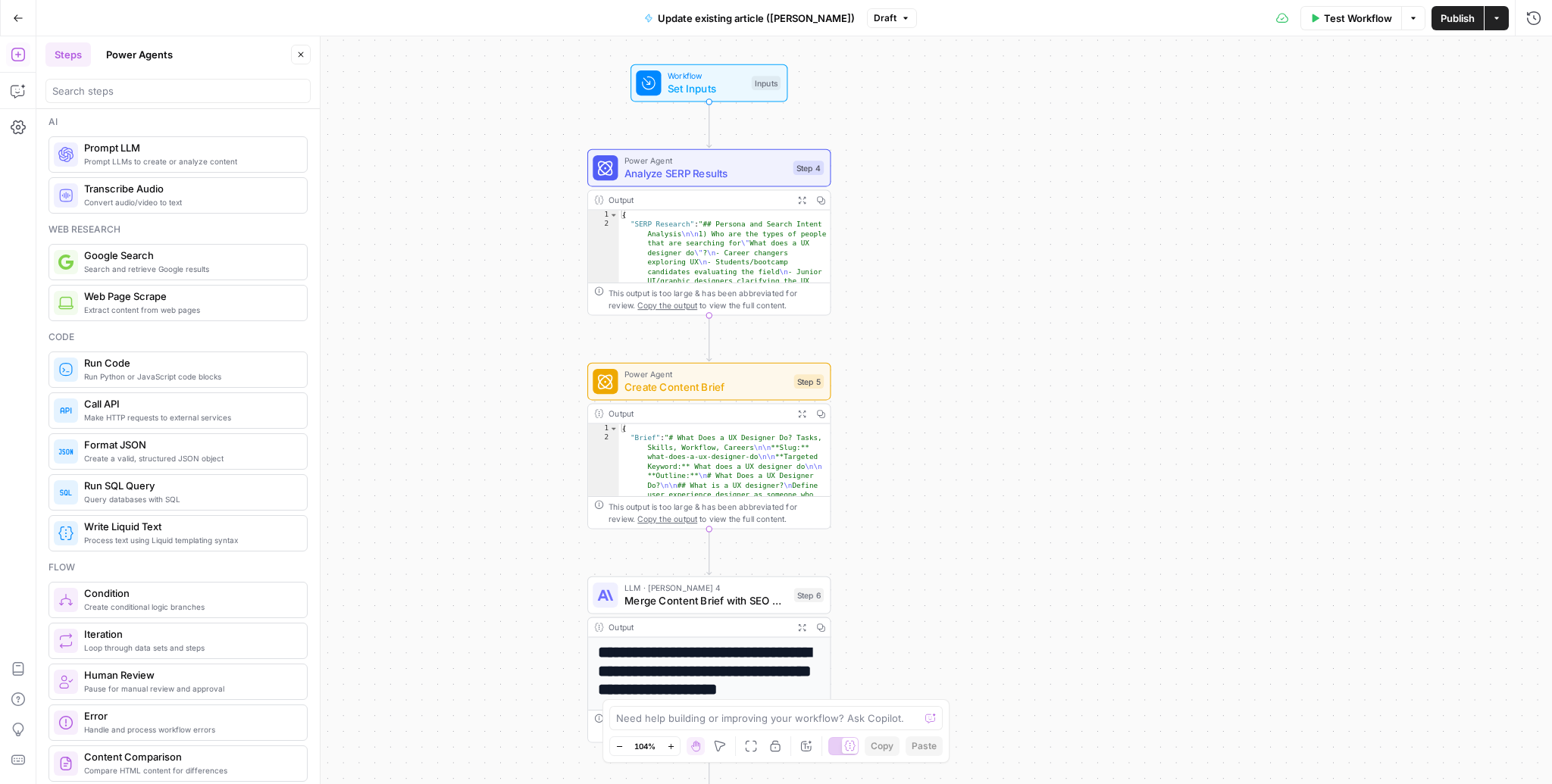
drag, startPoint x: 855, startPoint y: 420, endPoint x: 862, endPoint y: 335, distance: 85.3
click at [862, 335] on div "Workflow Set Inputs Inputs Power Agent Analyze SERP Results Step 4 Output Expan…" at bounding box center [794, 410] width 1516 height 748
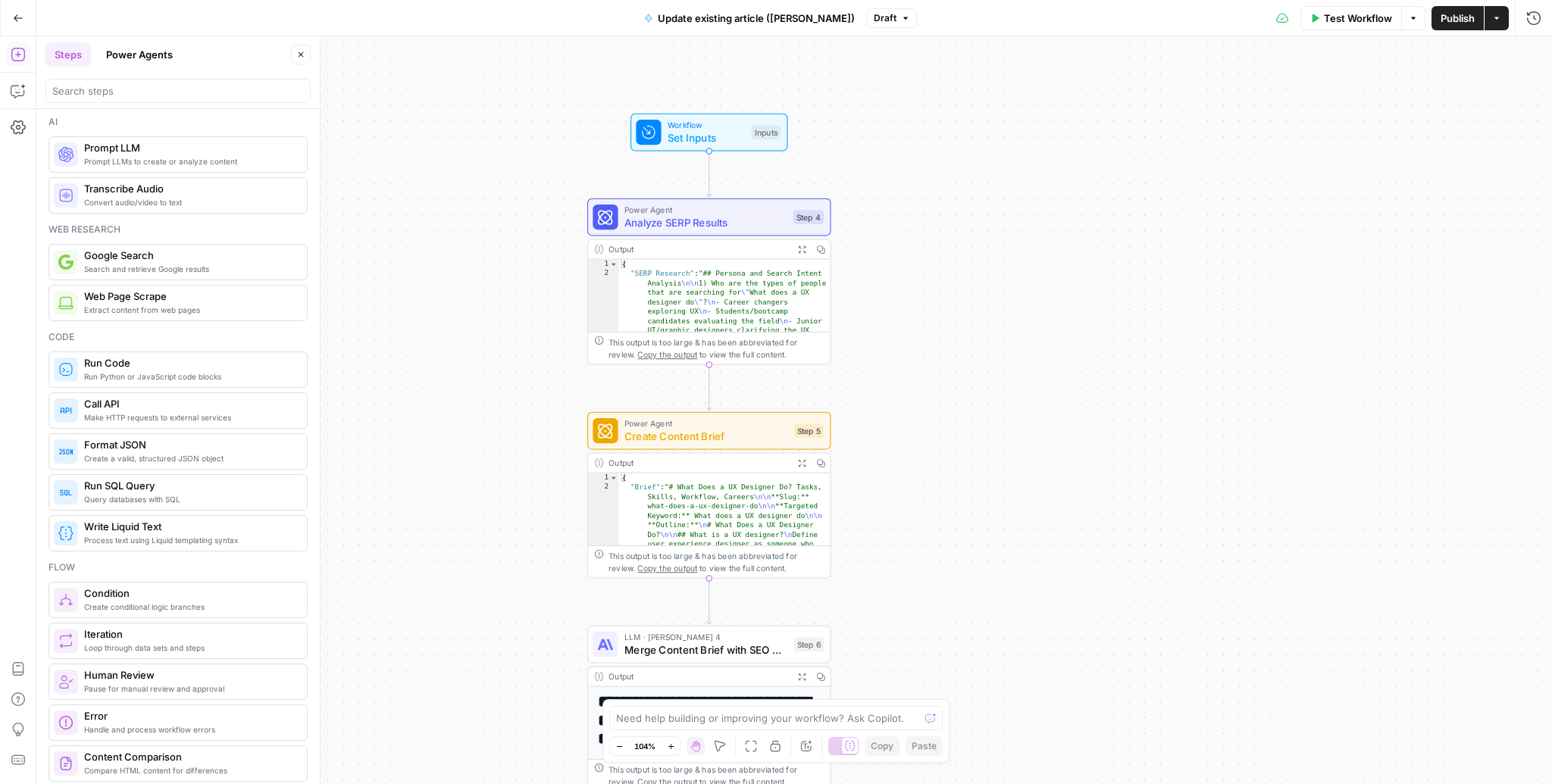
drag, startPoint x: 845, startPoint y: 116, endPoint x: 844, endPoint y: 148, distance: 32.0
click at [846, 149] on div "Workflow Set Inputs Inputs Power Agent Analyze SERP Results Step 4 Output Expan…" at bounding box center [794, 410] width 1516 height 748
click at [736, 140] on span "Set Inputs" at bounding box center [711, 138] width 78 height 16
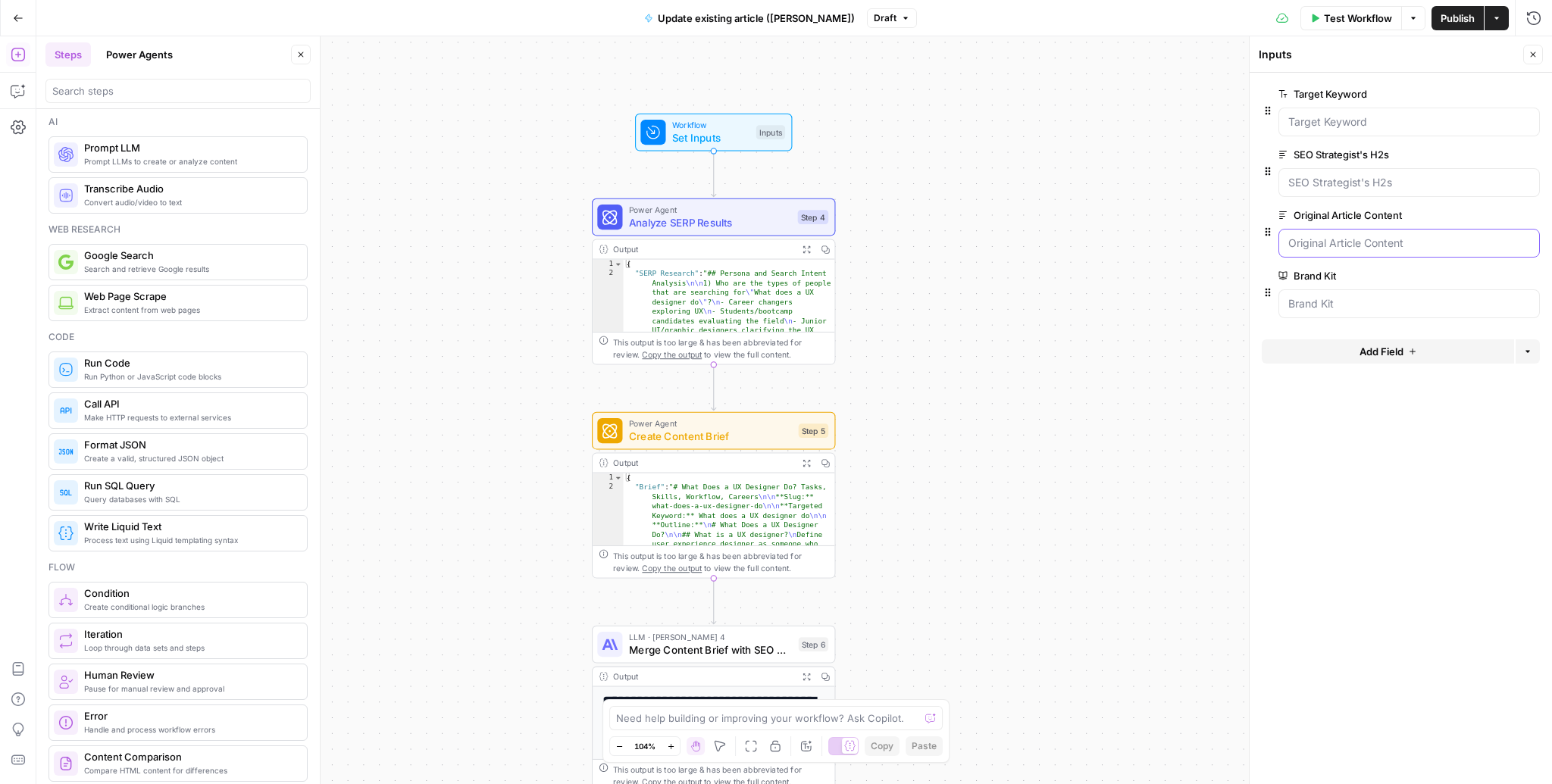
click at [1293, 242] on Content "Original Article Content" at bounding box center [1409, 243] width 242 height 15
click at [757, 221] on span "Analyze SERP Results" at bounding box center [710, 222] width 163 height 16
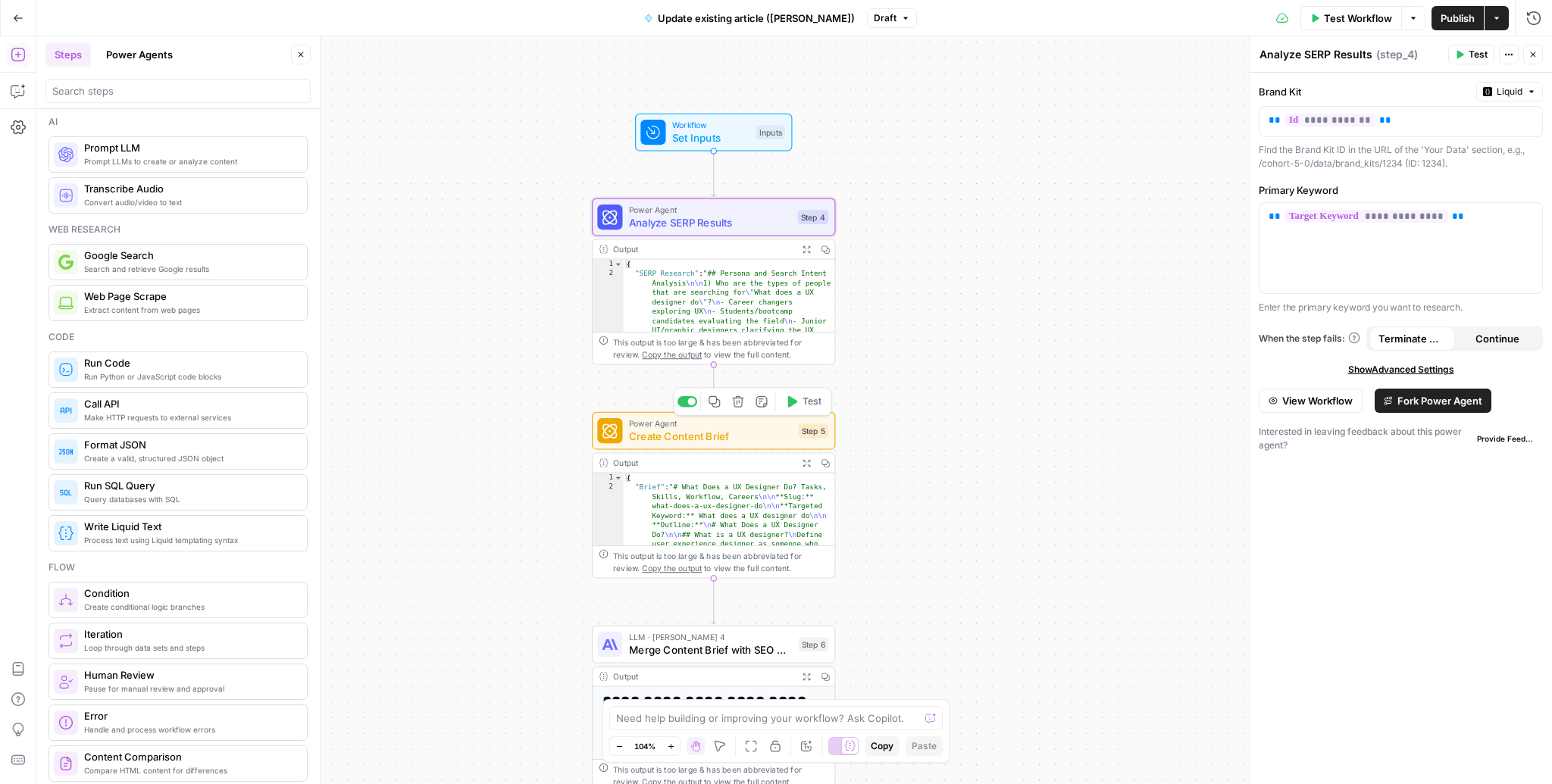
click at [774, 434] on span "Create Content Brief" at bounding box center [711, 437] width 164 height 16
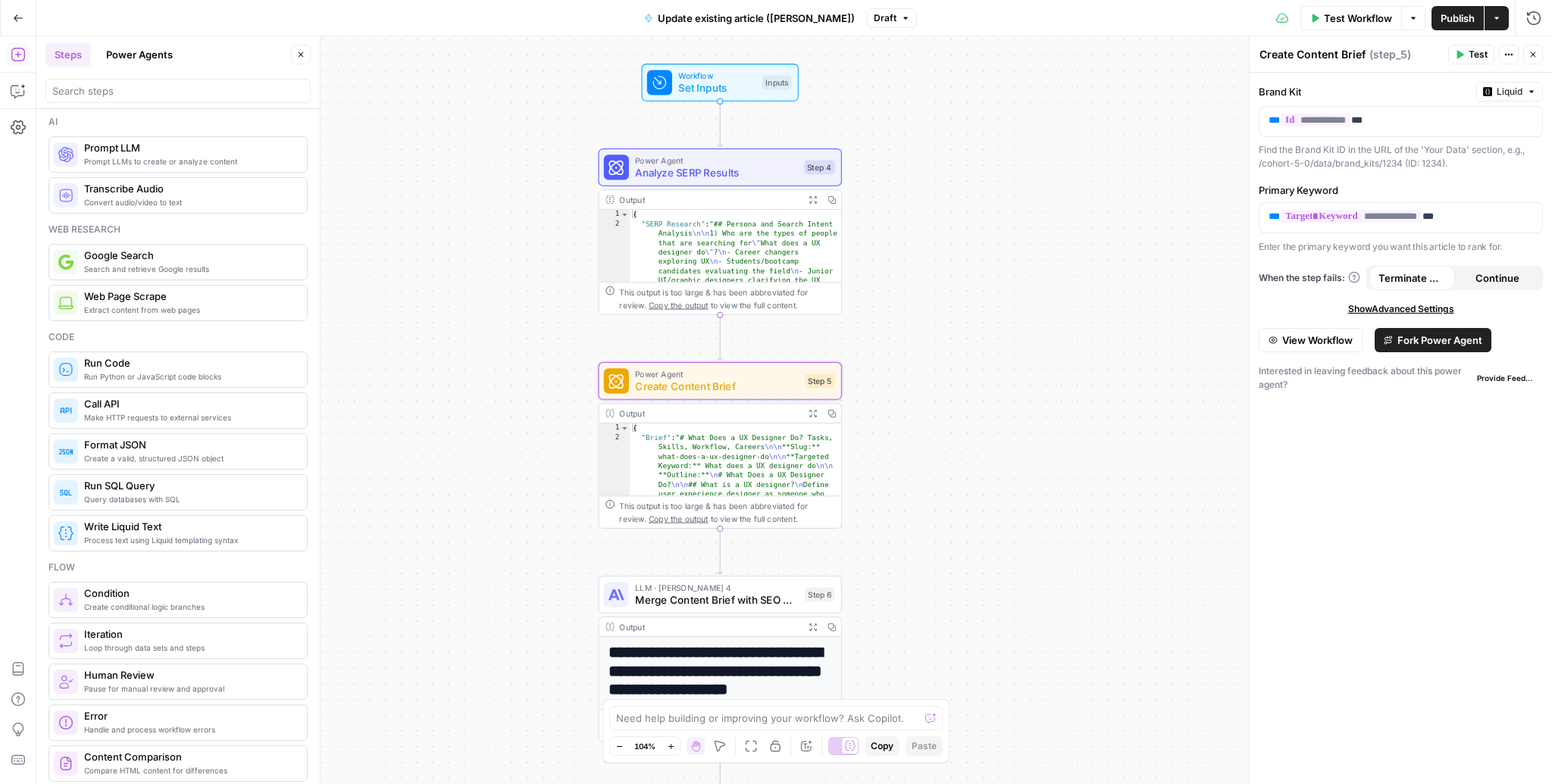
click at [677, 599] on span "Merge Content Brief with SEO H2s" at bounding box center [717, 600] width 164 height 16
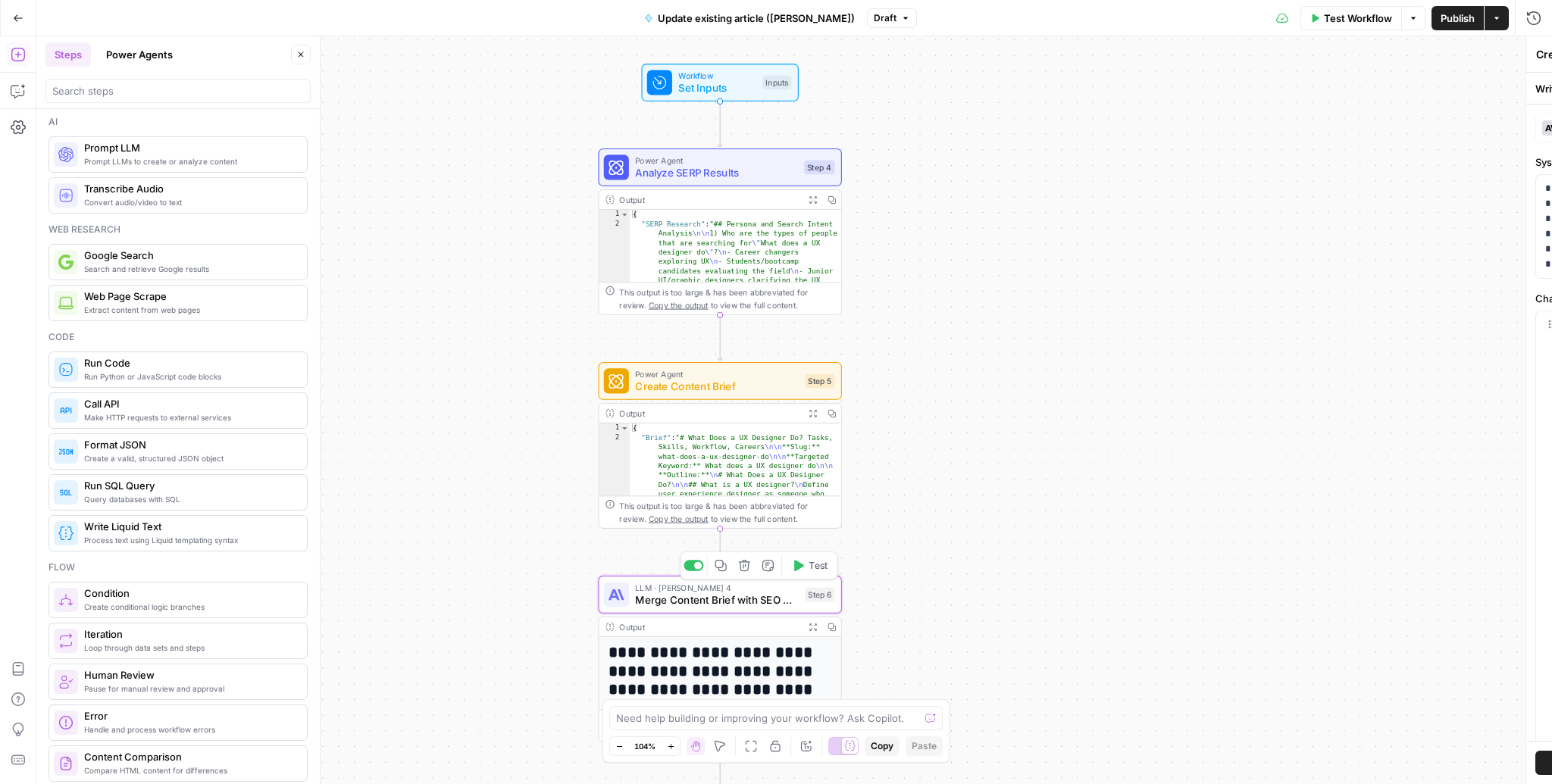
type textarea "Merge Content Brief with SEO H2s"
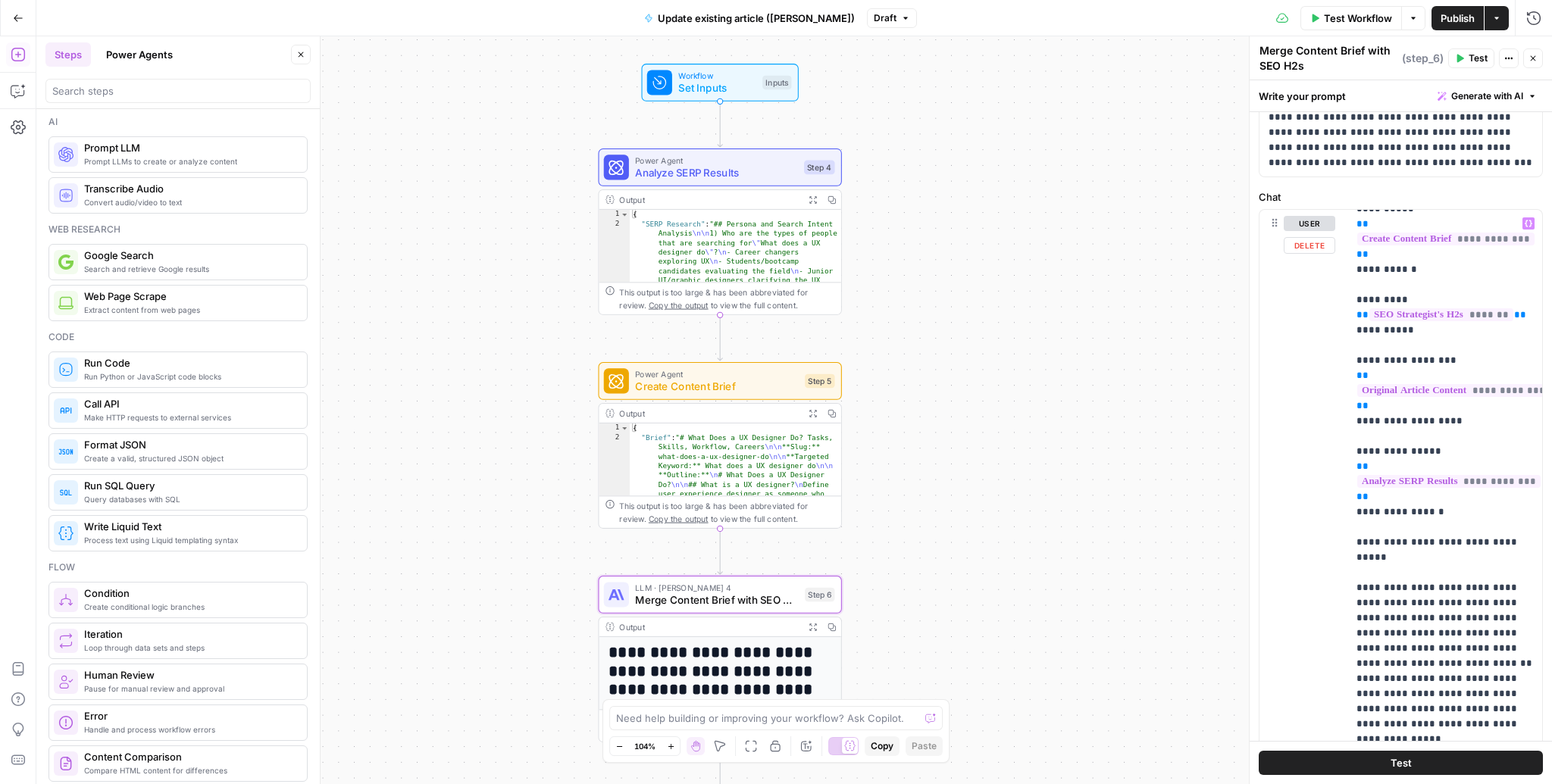
scroll to position [180, 0]
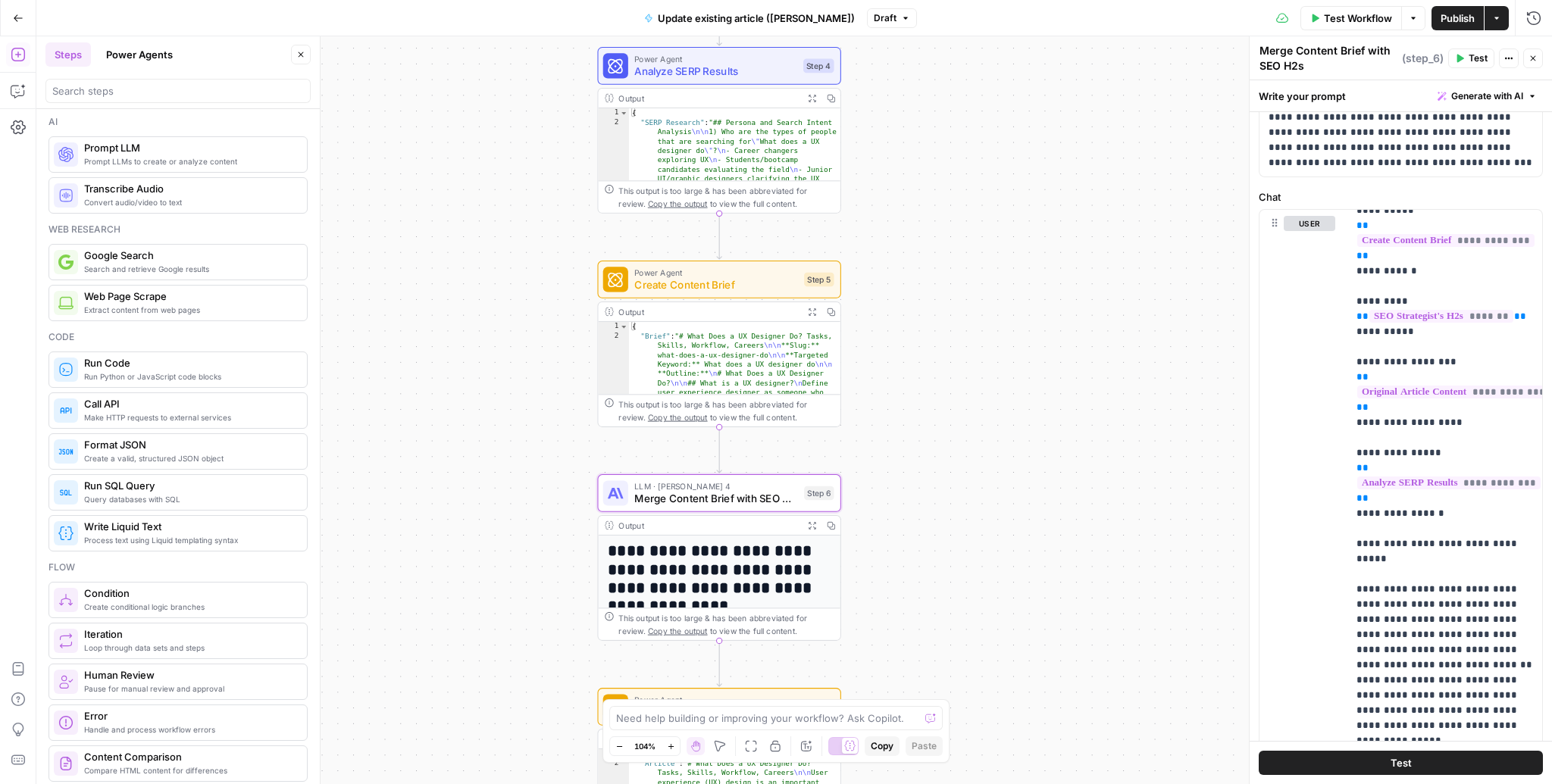
drag, startPoint x: 970, startPoint y: 617, endPoint x: 966, endPoint y: 279, distance: 338.0
click at [966, 279] on div "Workflow Set Inputs Inputs Power Agent Analyze SERP Results Step 4 Output Expan…" at bounding box center [794, 410] width 1516 height 748
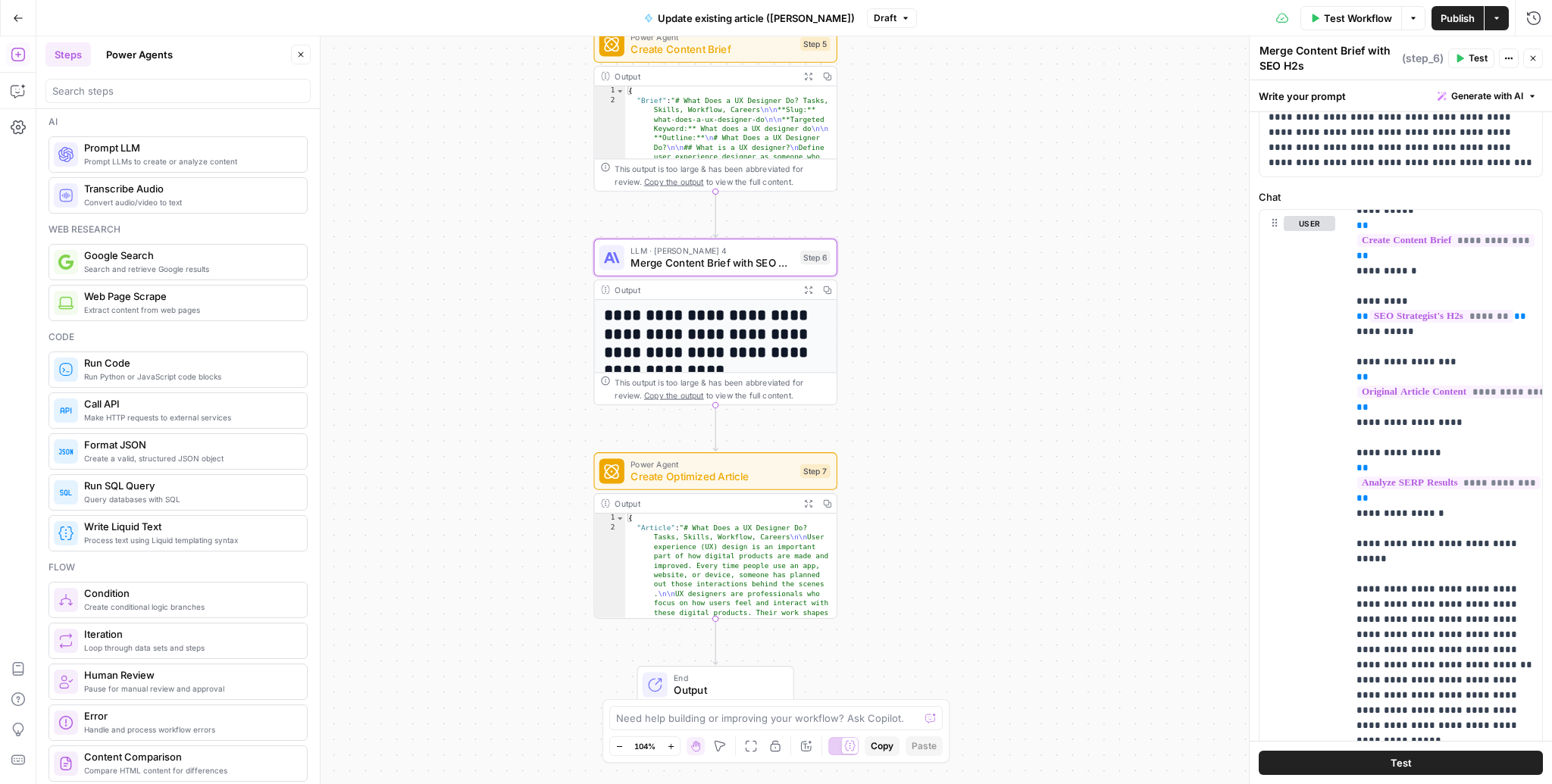
click at [941, 406] on div "Workflow Set Inputs Inputs Power Agent Analyze SERP Results Step 4 Output Expan…" at bounding box center [794, 410] width 1516 height 748
click at [714, 475] on span "Create Optimized Article" at bounding box center [713, 477] width 164 height 16
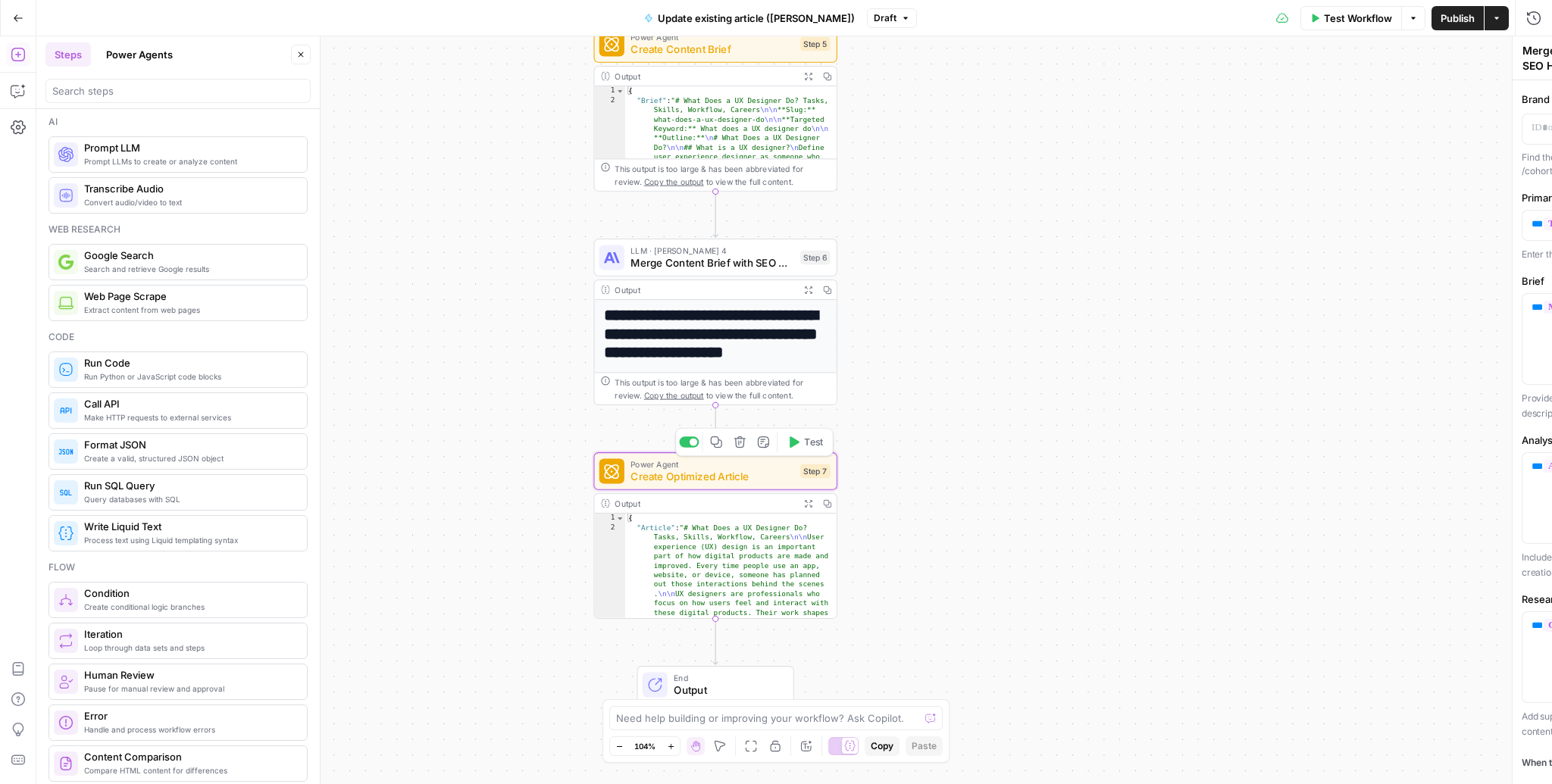
type textarea "Create Optimized Article"
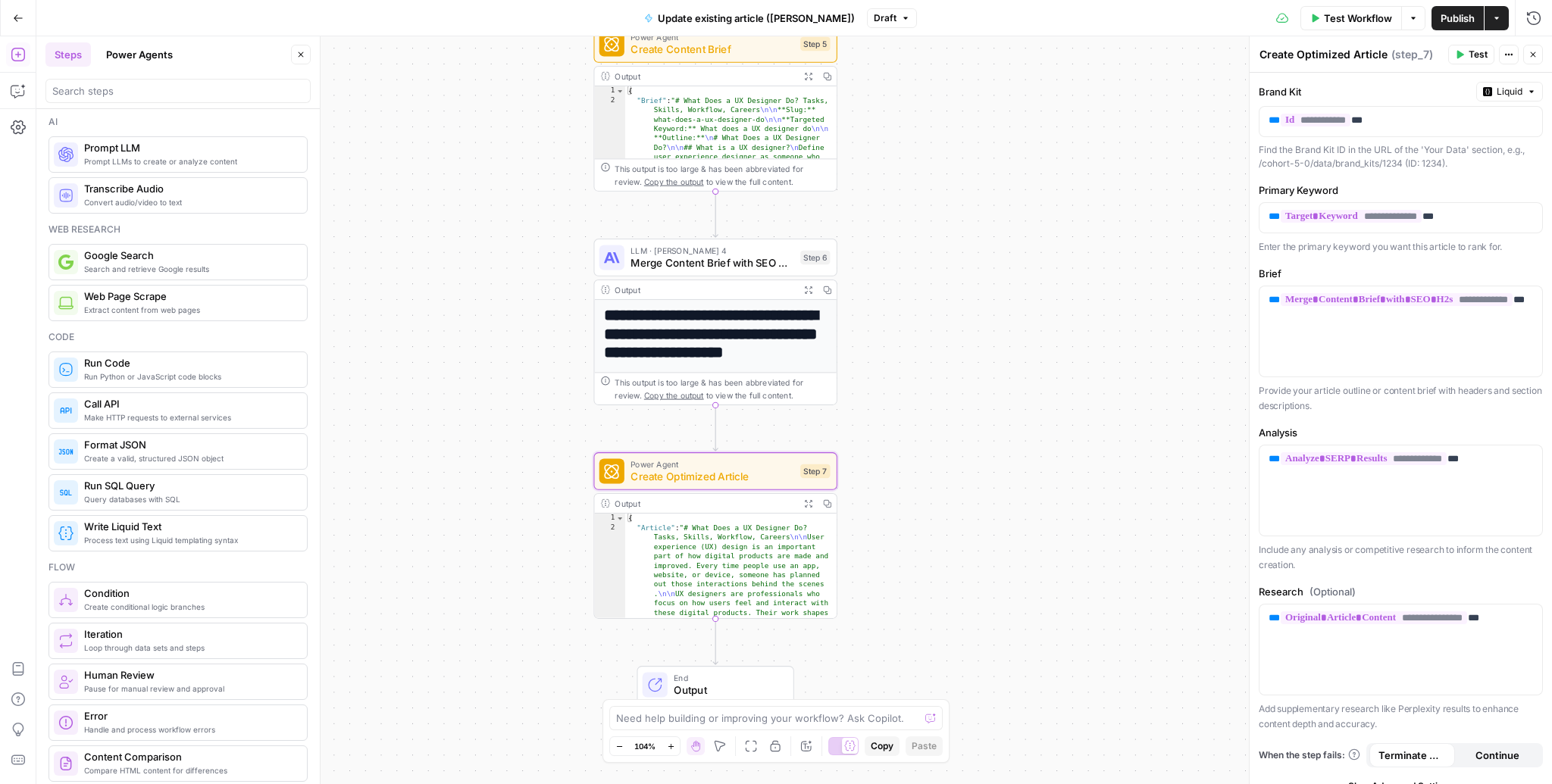
click at [1293, 52] on icon "button" at bounding box center [1533, 55] width 9 height 9
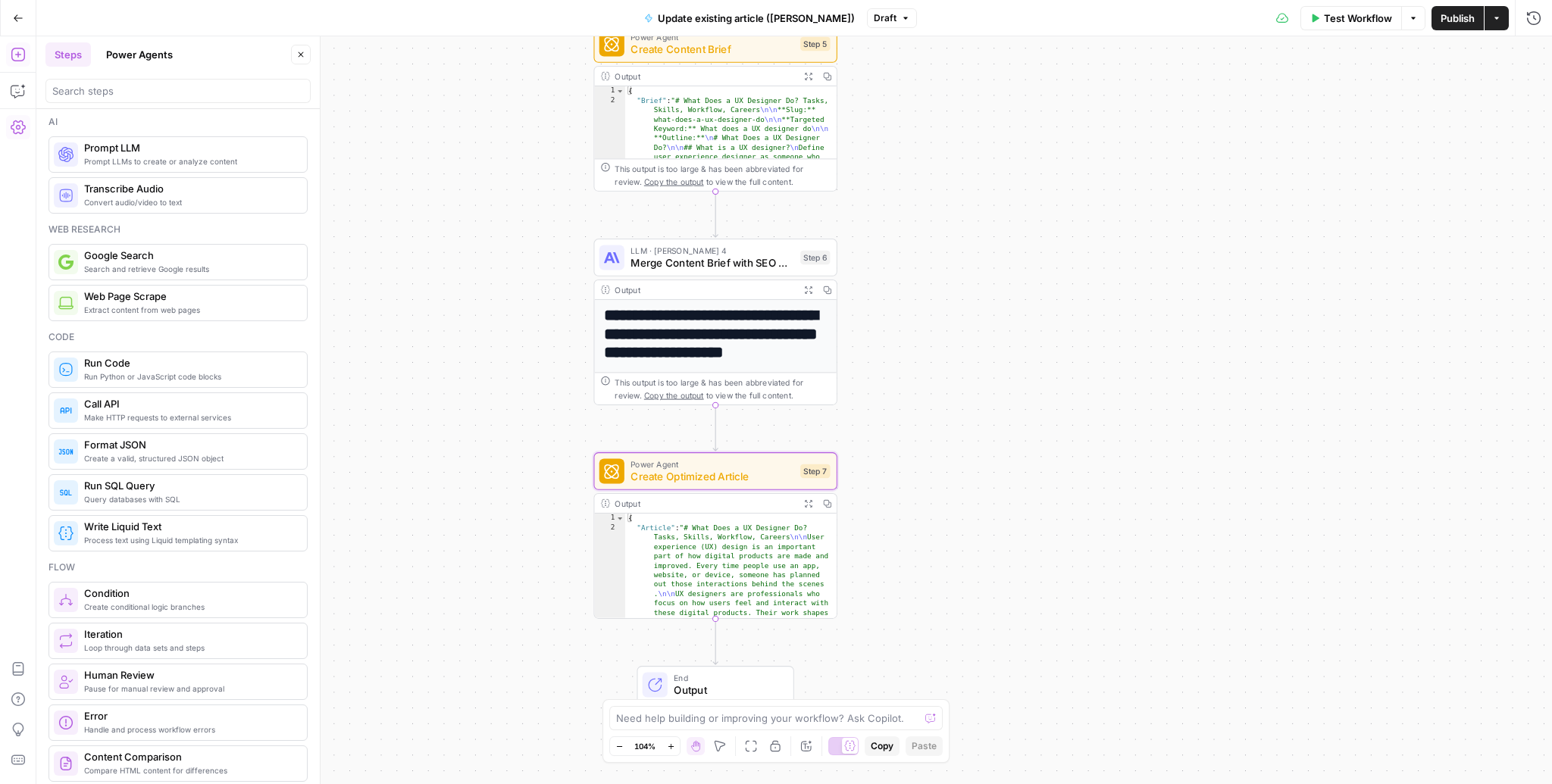
click at [24, 127] on icon "button" at bounding box center [18, 127] width 15 height 15
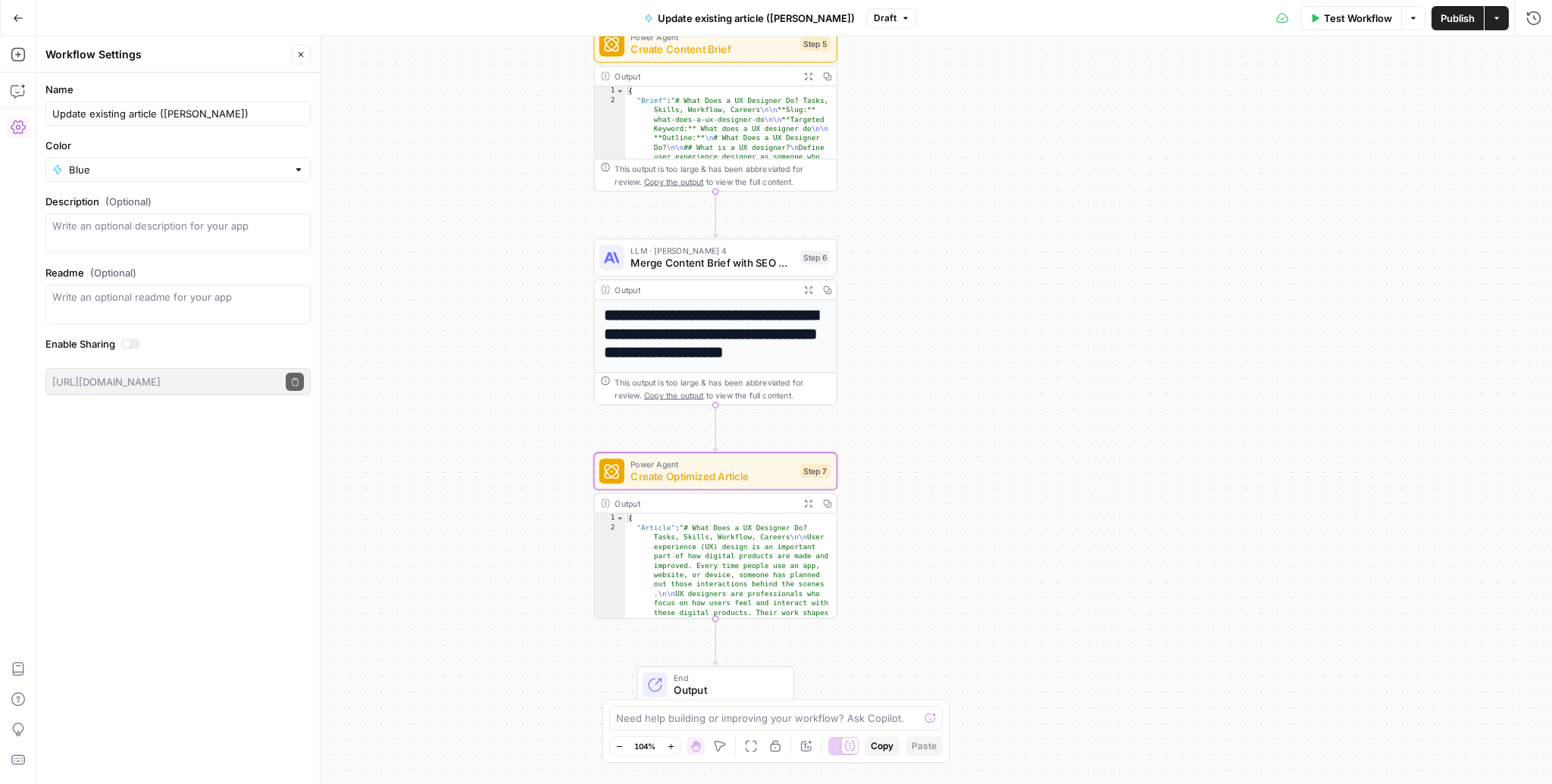
click at [137, 343] on div at bounding box center [131, 344] width 19 height 11
click at [295, 378] on icon "button" at bounding box center [294, 382] width 8 height 8
click at [764, 263] on span "Merge Content Brief with SEO H2s" at bounding box center [713, 264] width 164 height 16
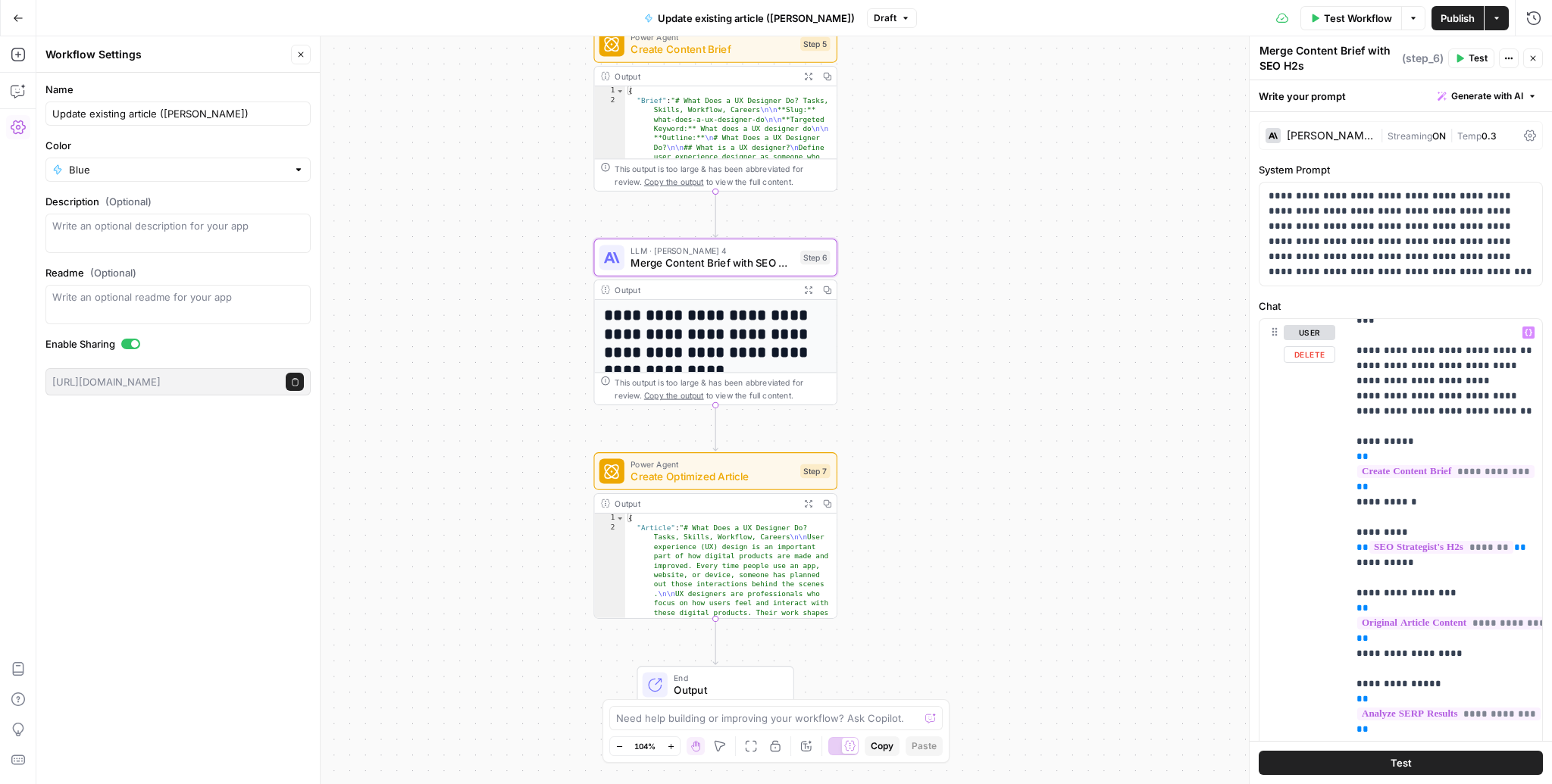
scroll to position [59, 0]
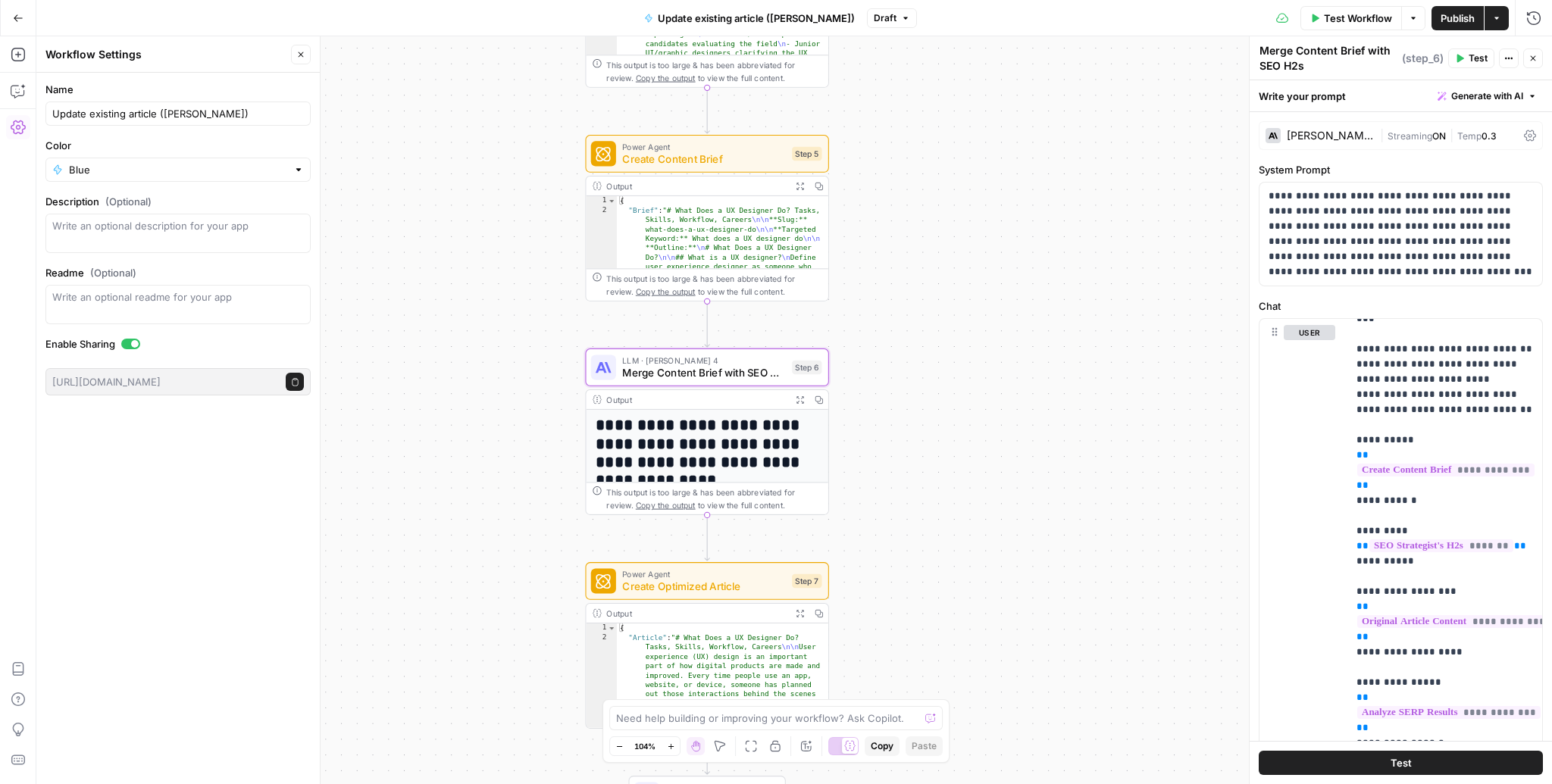
drag, startPoint x: 927, startPoint y: 176, endPoint x: 856, endPoint y: 320, distance: 160.6
click at [911, 279] on div "Workflow Set Inputs Inputs Power Agent Analyze SERP Results Step 4 Output Expan…" at bounding box center [794, 410] width 1516 height 748
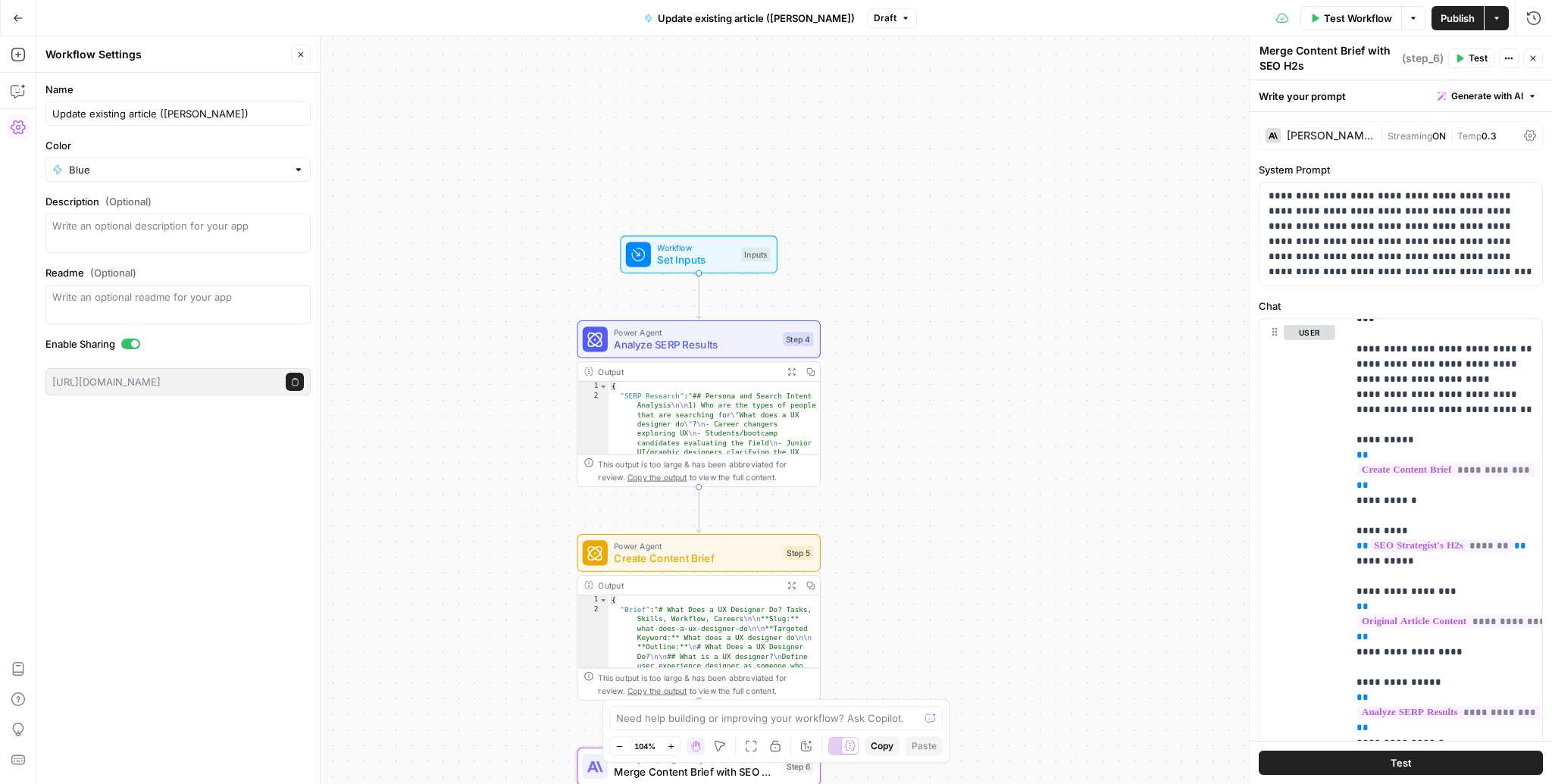
drag, startPoint x: 936, startPoint y: 302, endPoint x: 916, endPoint y: 691, distance: 389.5
click at [933, 618] on div "Workflow Set Inputs Inputs Power Agent Analyze SERP Results Step 4 Output Expan…" at bounding box center [794, 410] width 1516 height 748
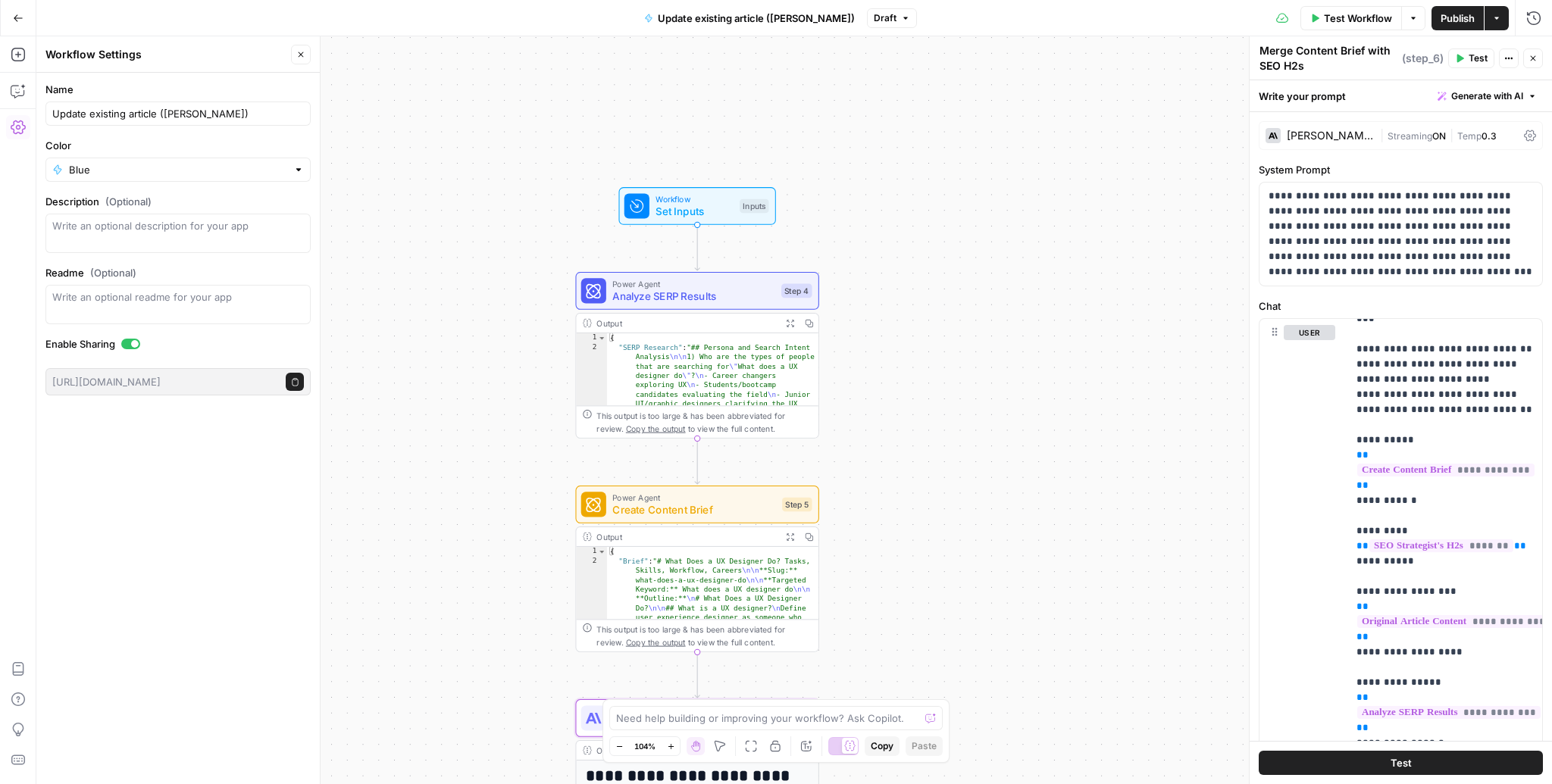
drag, startPoint x: 487, startPoint y: 491, endPoint x: 487, endPoint y: 443, distance: 48.0
click at [487, 443] on div "Workflow Set Inputs Inputs Power Agent Analyze SERP Results Step 4 Output Expan…" at bounding box center [794, 410] width 1516 height 748
click at [725, 294] on span "Analyze SERP Results" at bounding box center [693, 297] width 163 height 16
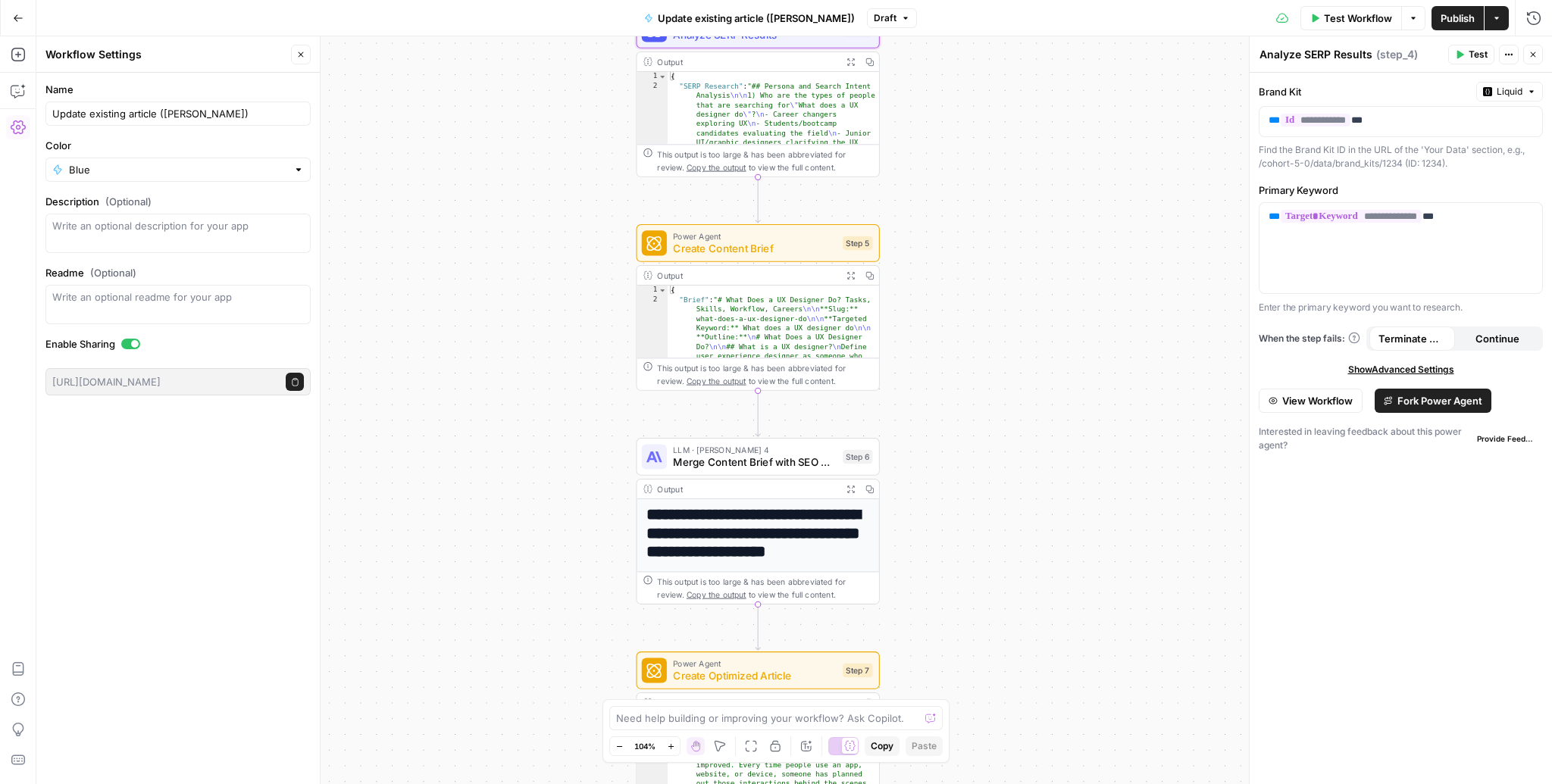
drag, startPoint x: 916, startPoint y: 480, endPoint x: 977, endPoint y: 218, distance: 269.0
click at [977, 218] on div "Workflow Set Inputs Inputs Power Agent Analyze SERP Results Step 4 Output Expan…" at bounding box center [794, 410] width 1516 height 748
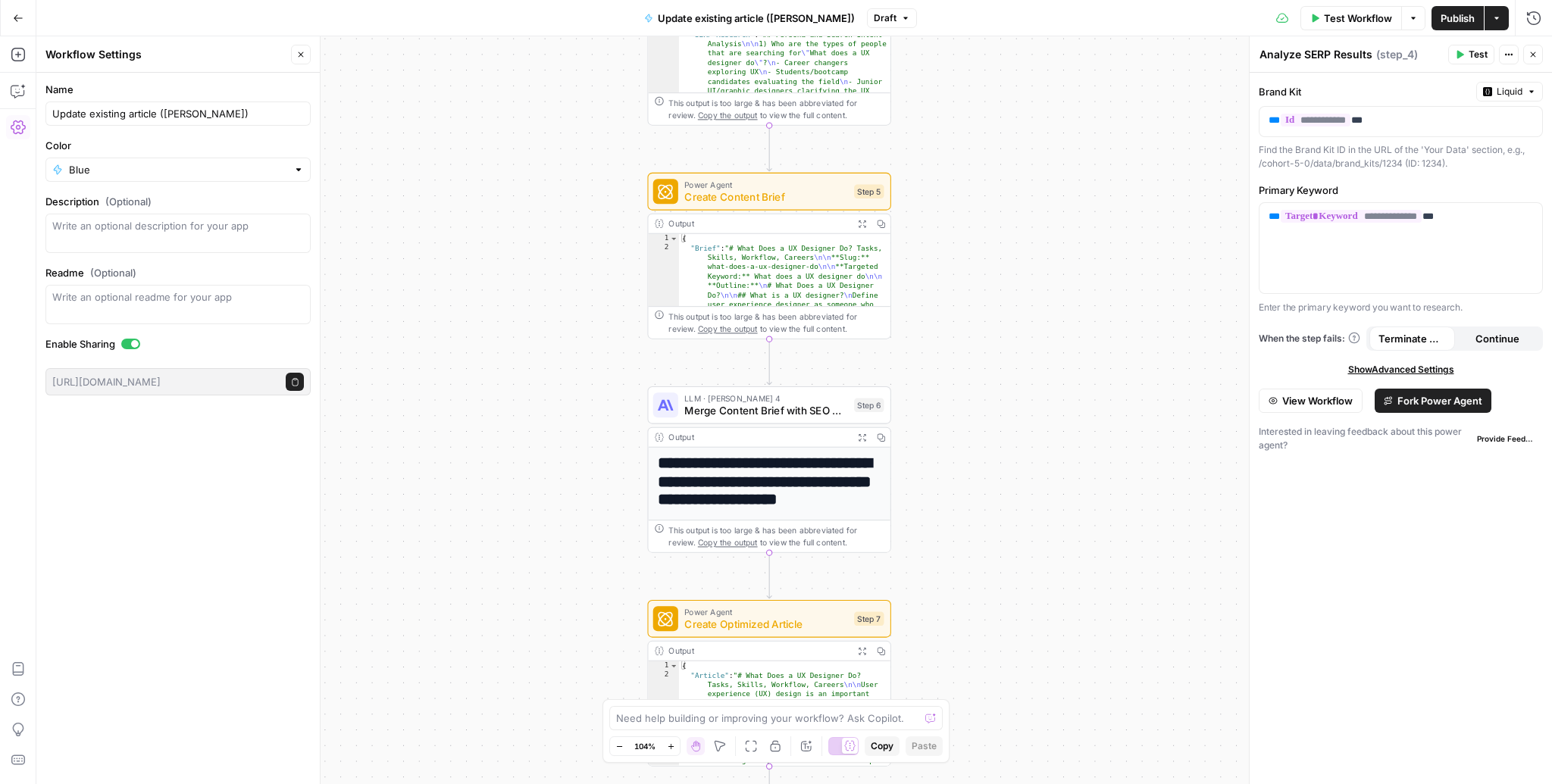
drag, startPoint x: 954, startPoint y: 478, endPoint x: 968, endPoint y: 418, distance: 61.6
click at [968, 419] on div "Workflow Set Inputs Inputs Power Agent Analyze SERP Results Step 4 Output Expan…" at bounding box center [794, 410] width 1516 height 748
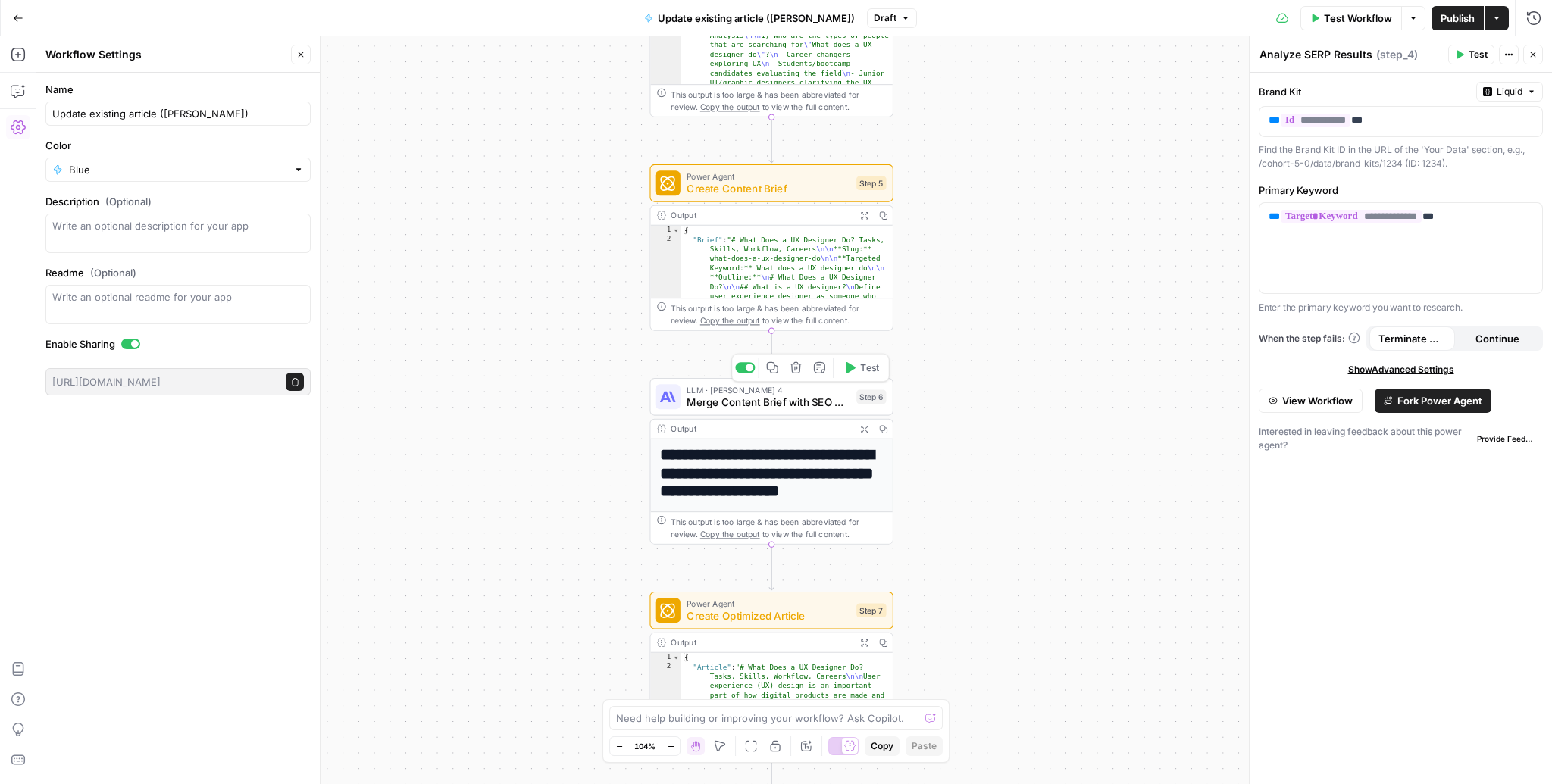
click at [727, 401] on span "Merge Content Brief with SEO H2s" at bounding box center [769, 403] width 164 height 16
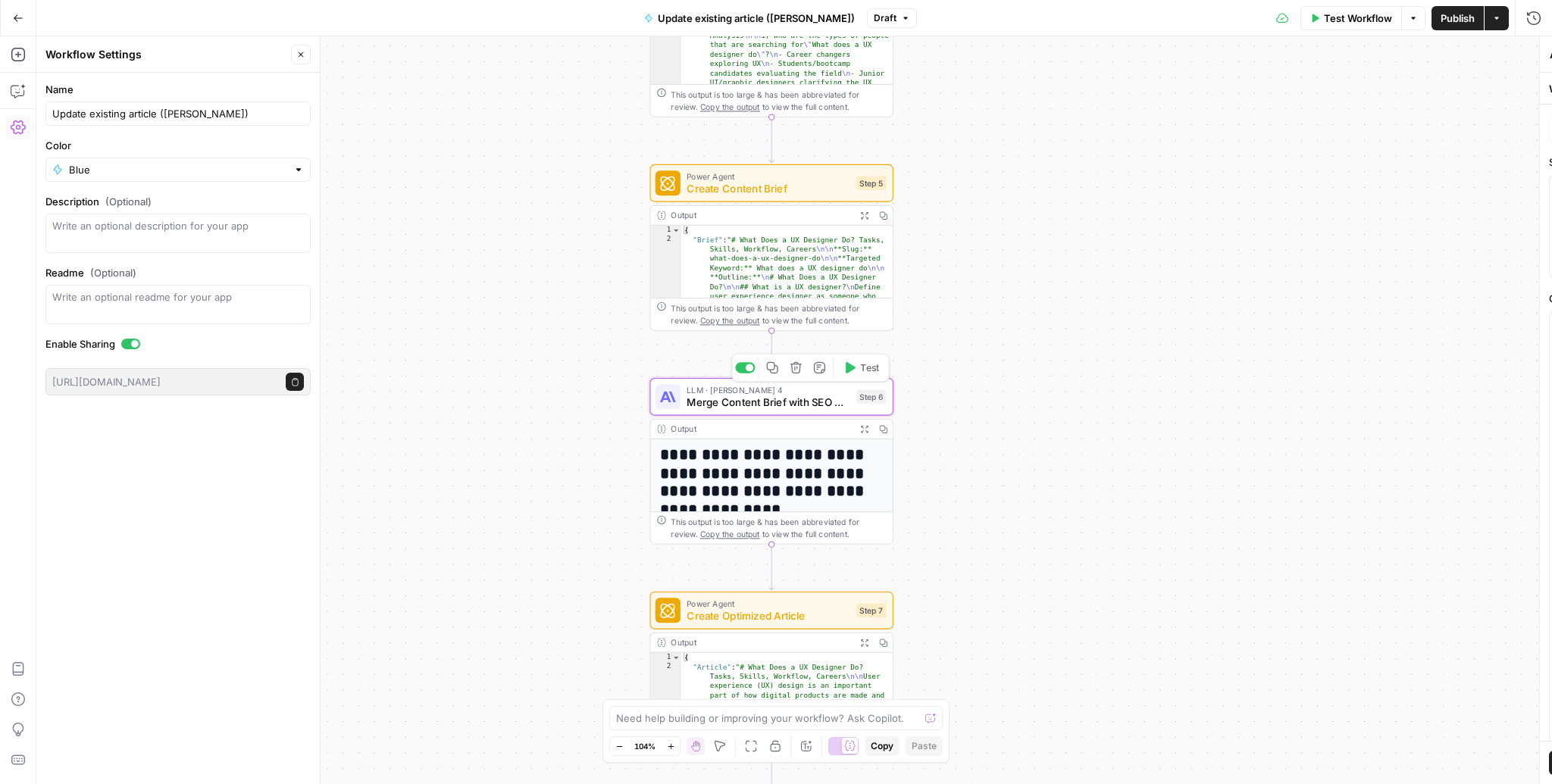
type textarea "Merge Content Brief with SEO H2s"
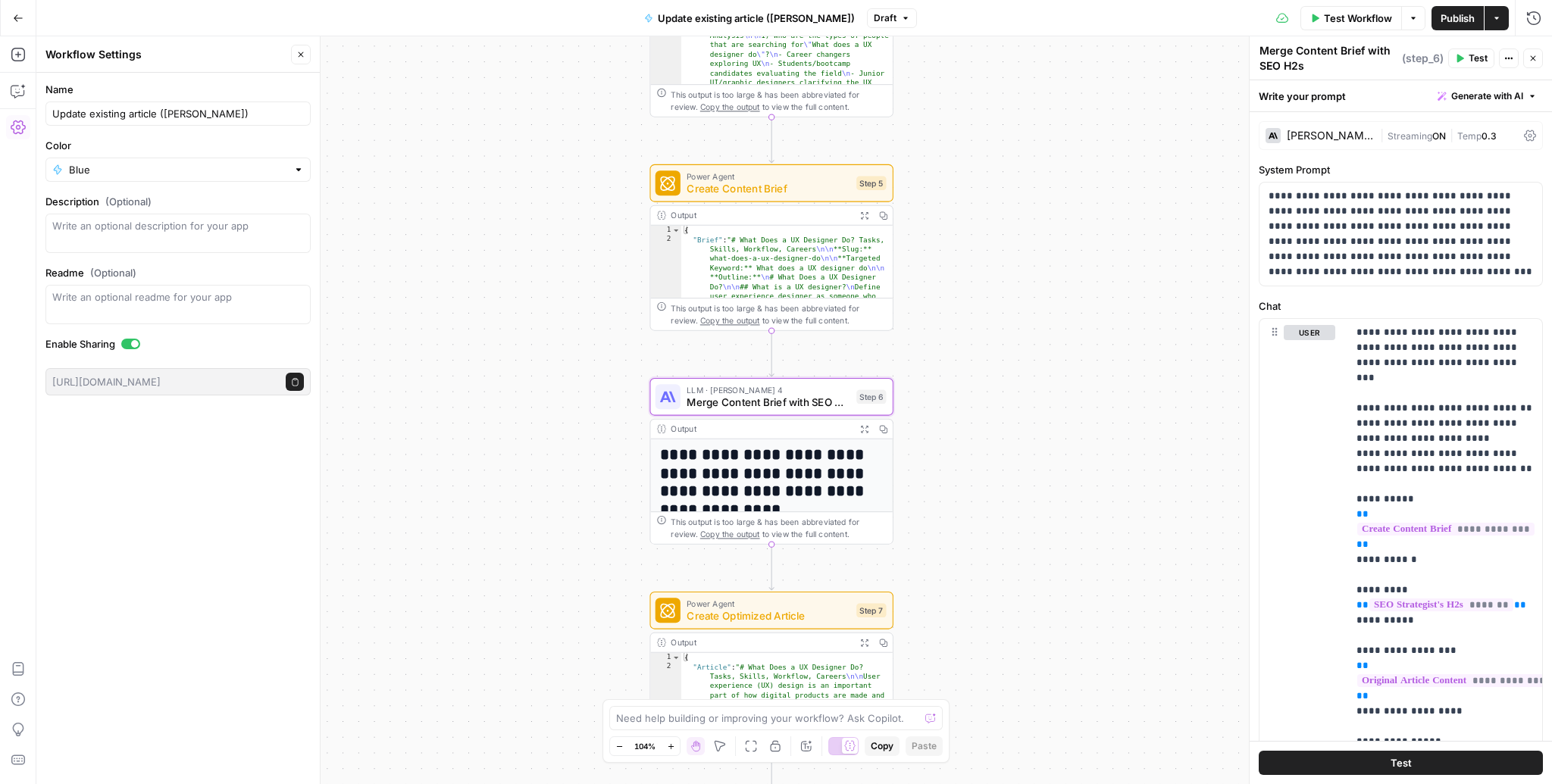
click at [780, 21] on span "Update existing article ([PERSON_NAME])" at bounding box center [756, 18] width 197 height 15
click at [786, 13] on span "Update existing article ([PERSON_NAME])" at bounding box center [756, 18] width 197 height 15
click at [786, 16] on span "Update existing article ([PERSON_NAME])" at bounding box center [756, 18] width 197 height 15
drag, startPoint x: 156, startPoint y: 111, endPoint x: 41, endPoint y: 110, distance: 115.0
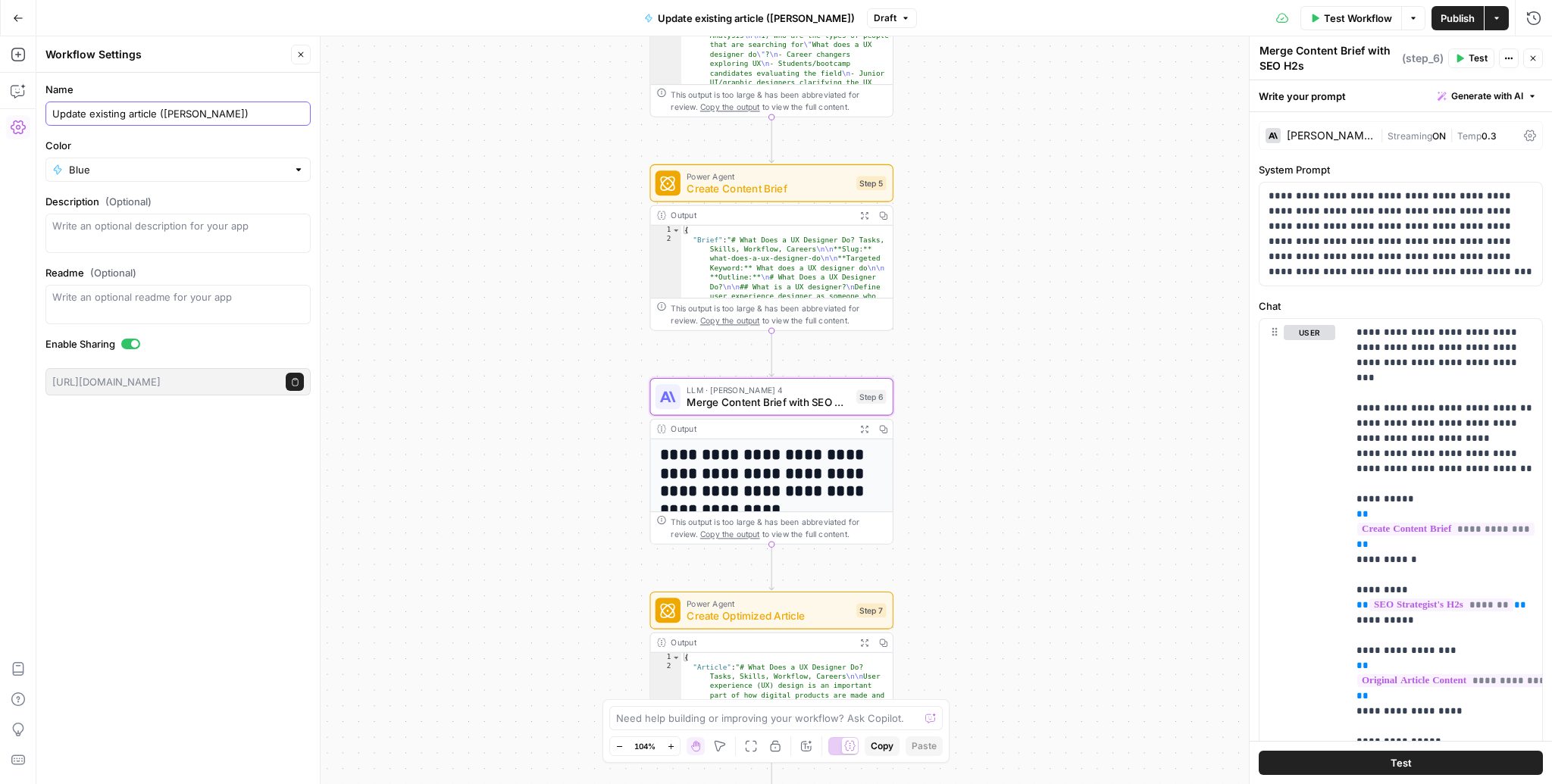
click at [41, 111] on form "Name Update existing article (Diane) Color Blue Description (Optional) Readme (…" at bounding box center [177, 239] width 284 height 332
paste input "Content Optimization and Refresh Process"
click at [160, 113] on input "Content Optimization and Refresh Process (Diane)" at bounding box center [178, 113] width 252 height 15
type input "Content Optimization & Refresh Process (Diane)"
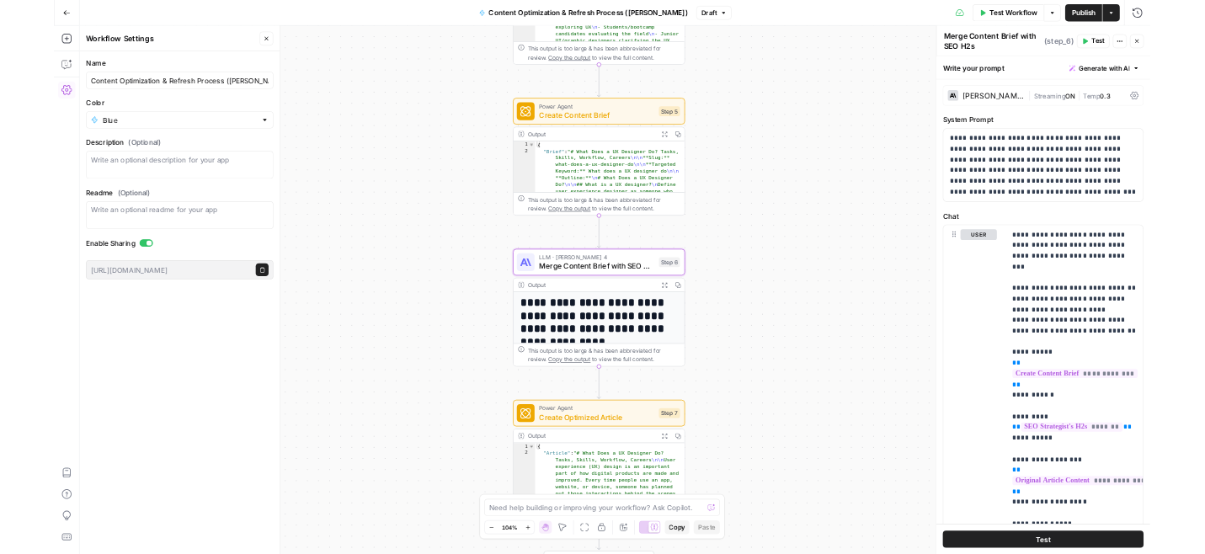
scroll to position [3, 0]
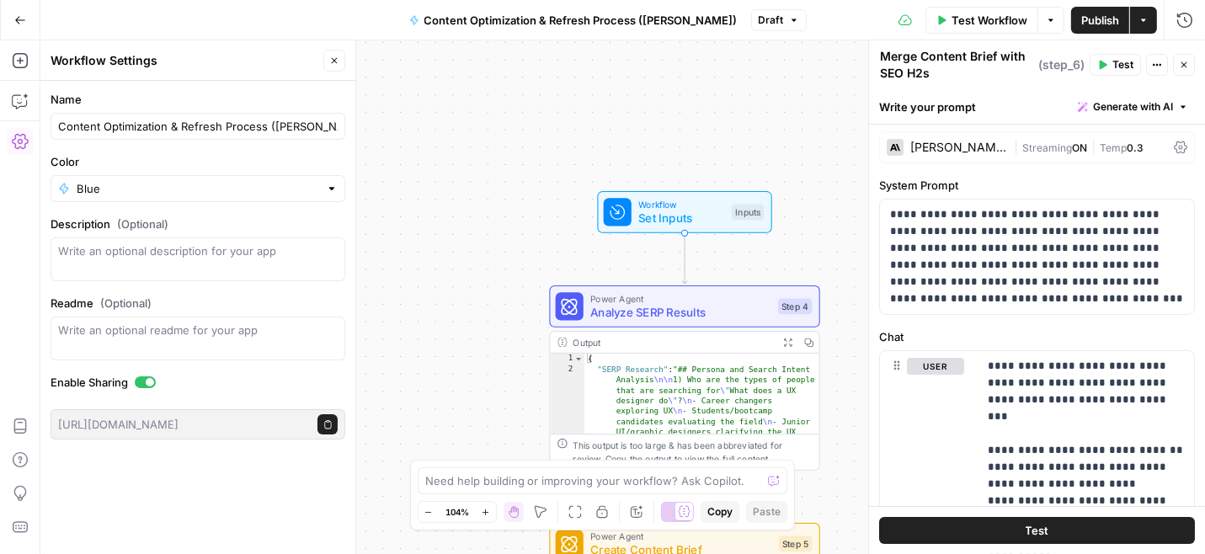
drag, startPoint x: 537, startPoint y: 189, endPoint x: 360, endPoint y: 187, distance: 176.8
click at [366, 195] on div "Workflow Set Inputs Inputs Power Agent Analyze SERP Results Step 4 Output Expan…" at bounding box center [622, 297] width 1164 height 514
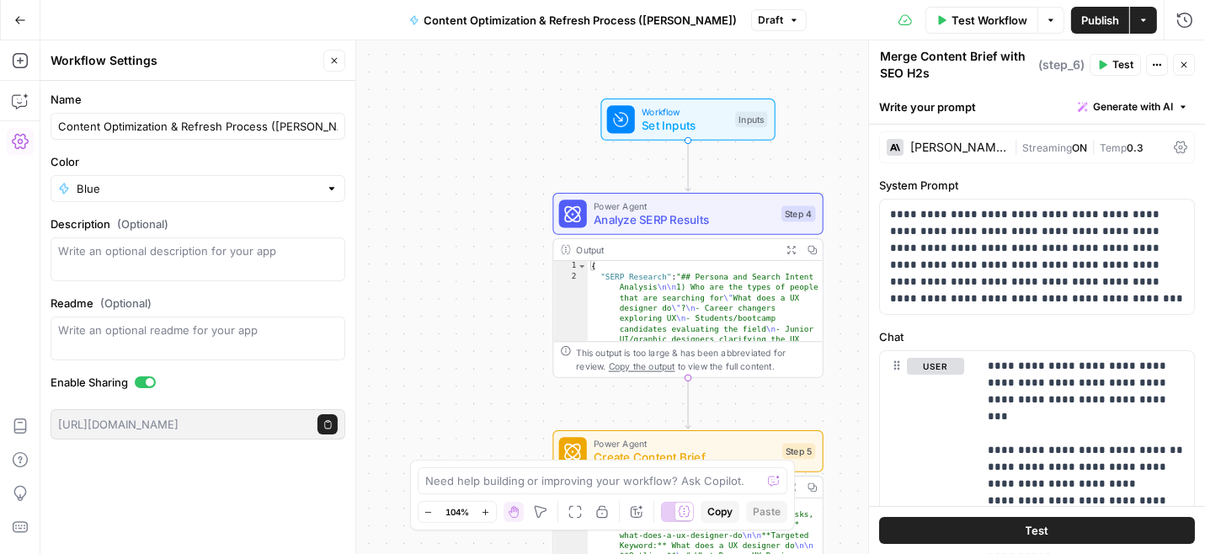
drag, startPoint x: 818, startPoint y: 228, endPoint x: 770, endPoint y: 131, distance: 107.7
click at [821, 136] on div "Workflow Set Inputs Inputs" at bounding box center [687, 120] width 270 height 42
